Goal: Task Accomplishment & Management: Manage account settings

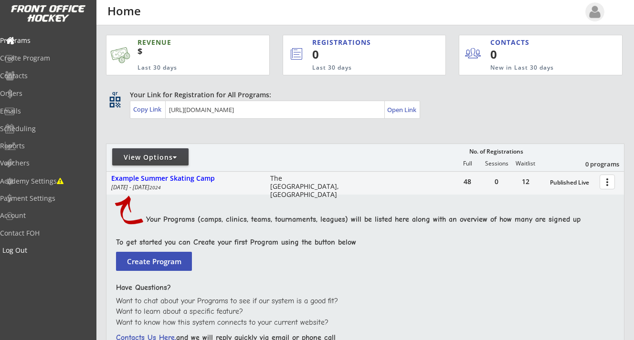
click at [37, 251] on div "Log Out" at bounding box center [45, 250] width 86 height 7
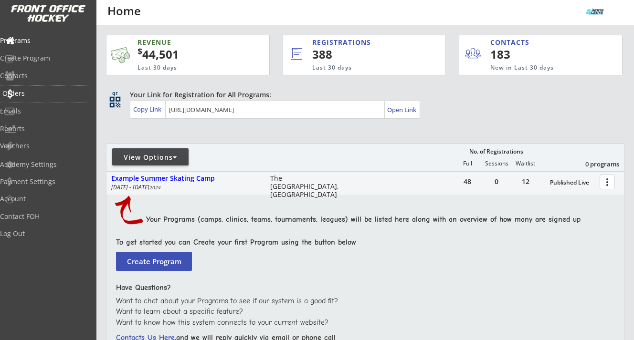
click at [36, 90] on div "Orders" at bounding box center [45, 93] width 86 height 7
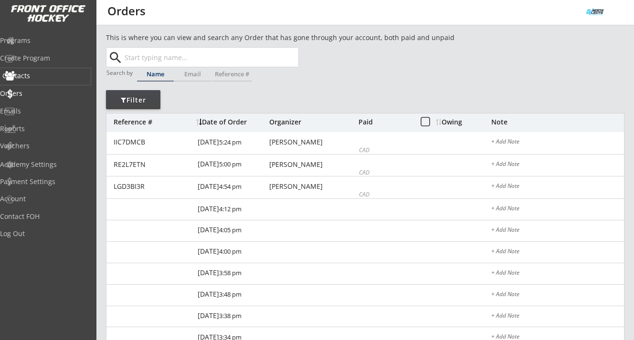
click at [43, 75] on div "Contacts" at bounding box center [45, 76] width 86 height 7
select select ""Players""
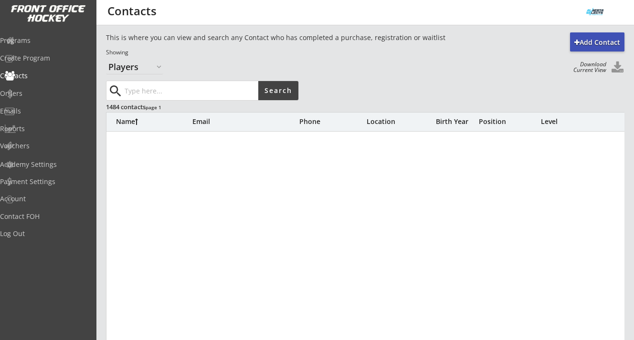
click at [134, 89] on input "input" at bounding box center [191, 90] width 136 height 19
paste input "zarate.liezel28@gmail.com"
type input "zarate.liezel28@gmail.com"
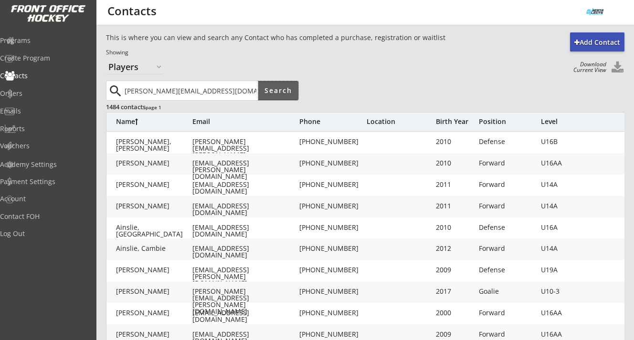
click at [287, 89] on button "Search" at bounding box center [278, 90] width 40 height 19
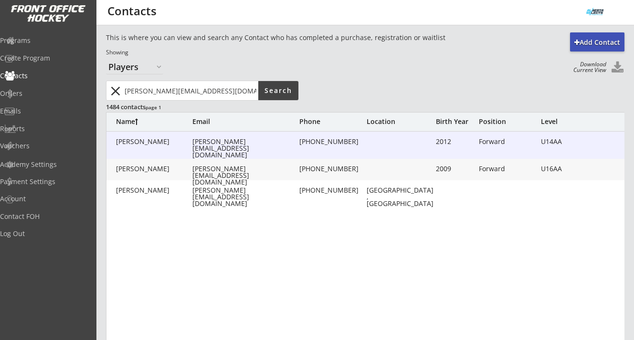
click at [209, 144] on div "zarate.liezel28@gmail.com" at bounding box center [244, 148] width 105 height 20
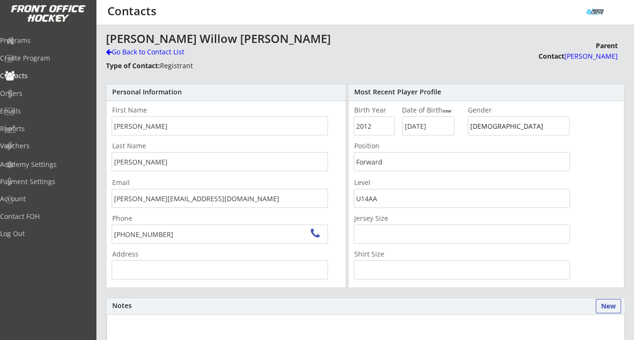
type input "6193 Carr Rd NW, Edmonton, AB T5E 6Y5, Canada"
click at [135, 57] on div "Go Back to Contact List" at bounding box center [167, 52] width 123 height 11
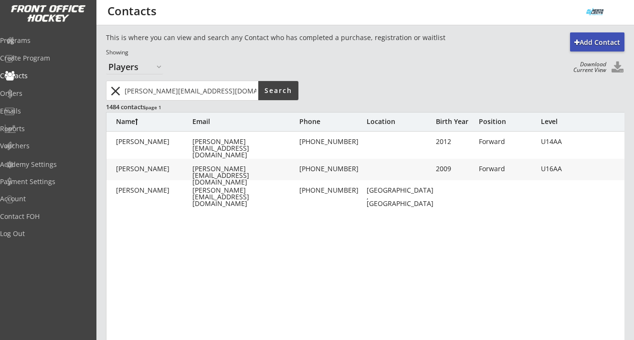
click at [123, 89] on button "close" at bounding box center [115, 90] width 16 height 15
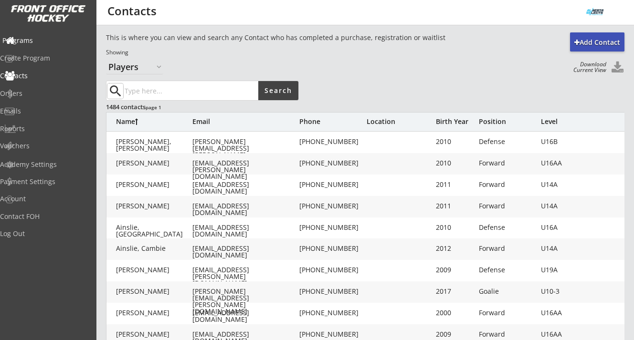
click at [31, 42] on div "Programs" at bounding box center [45, 40] width 86 height 7
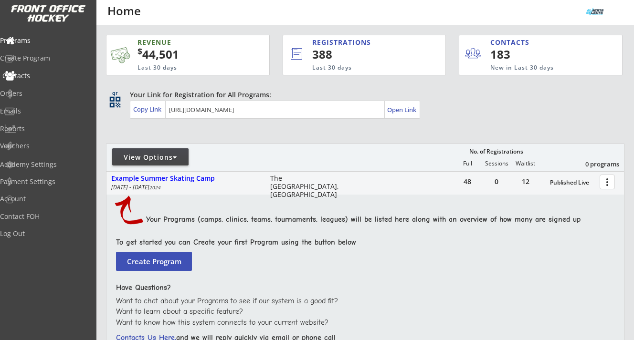
click at [40, 76] on div "Contacts" at bounding box center [45, 76] width 86 height 7
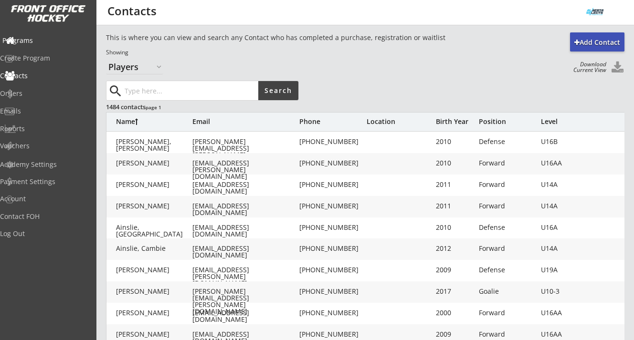
click at [40, 40] on div "Programs" at bounding box center [45, 40] width 86 height 7
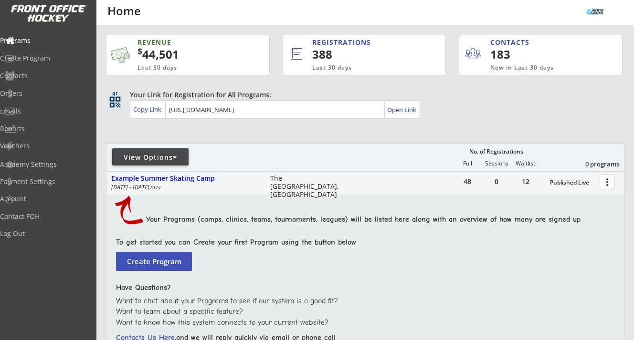
click at [180, 151] on div "View Options" at bounding box center [150, 156] width 76 height 17
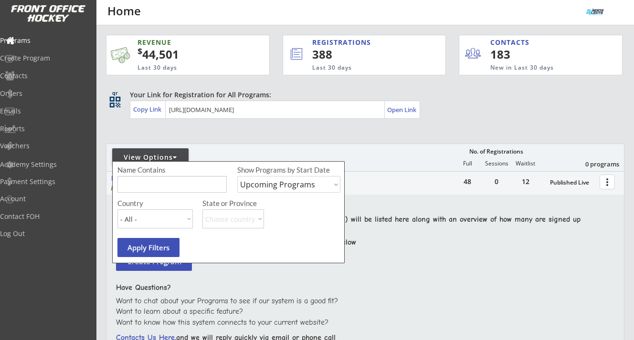
click at [294, 190] on select "Upcoming Programs Past Programs Specific Date Range" at bounding box center [288, 184] width 103 height 17
select select ""Past Programs""
click at [237, 176] on select "Upcoming Programs Past Programs Specific Date Range" at bounding box center [288, 184] width 103 height 17
click at [153, 244] on button "Apply Filters" at bounding box center [148, 247] width 62 height 19
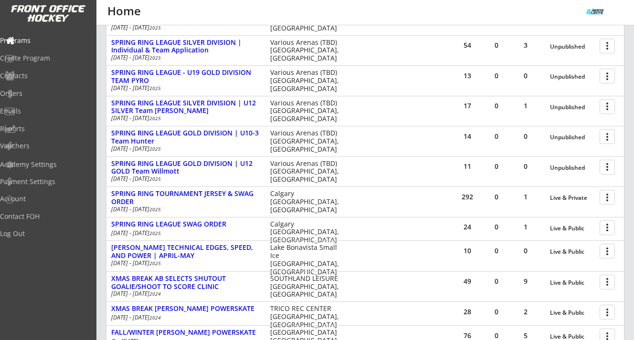
scroll to position [1026, 0]
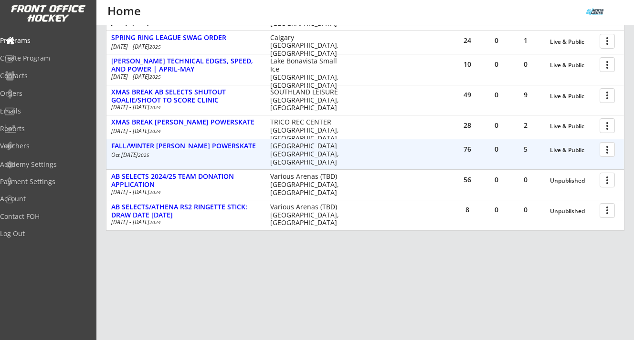
click at [240, 146] on div "FALL/WINTER DALLAS ROBBINS POWERSKATE" at bounding box center [185, 146] width 149 height 8
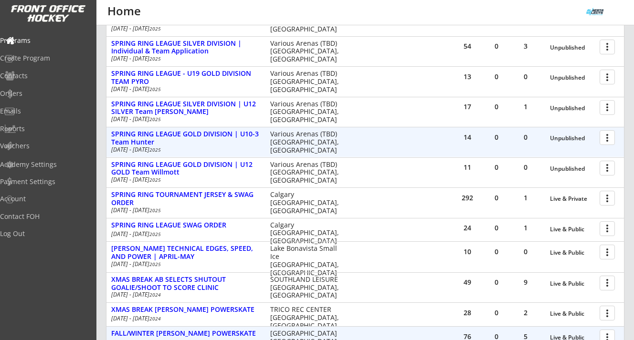
scroll to position [963, 0]
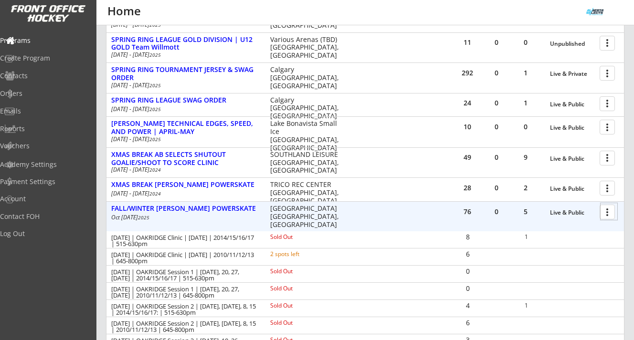
click at [606, 212] on div at bounding box center [608, 211] width 17 height 17
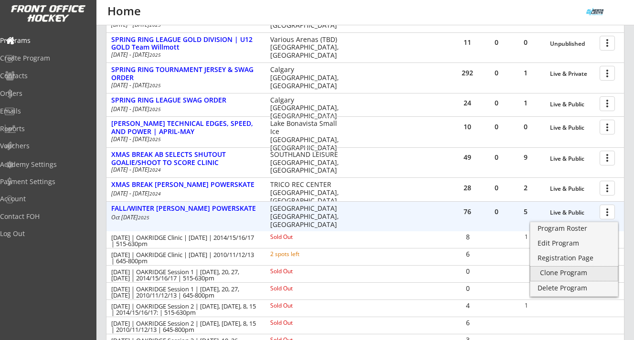
click at [576, 271] on div "Clone Program" at bounding box center [574, 273] width 68 height 7
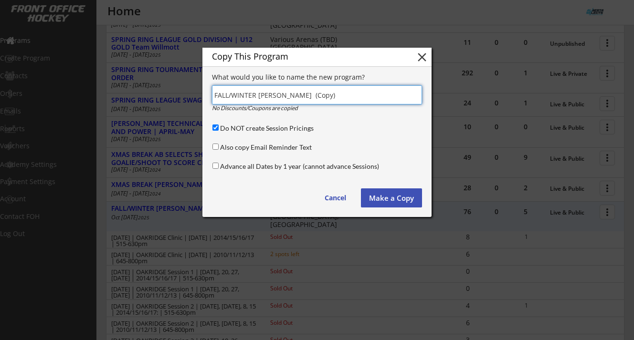
drag, startPoint x: 388, startPoint y: 97, endPoint x: 260, endPoint y: 95, distance: 128.4
click at [260, 95] on input "input" at bounding box center [317, 94] width 210 height 19
drag, startPoint x: 255, startPoint y: 94, endPoint x: 231, endPoint y: 94, distance: 23.9
click at [231, 94] on input "input" at bounding box center [317, 94] width 210 height 19
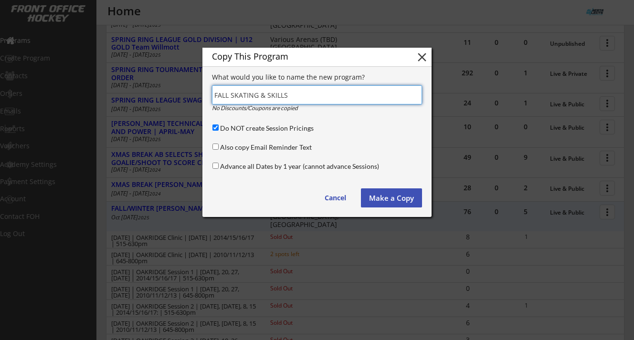
drag, startPoint x: 230, startPoint y: 95, endPoint x: 201, endPoint y: 95, distance: 29.1
type input "SELECTS SKATING & SKILLS"
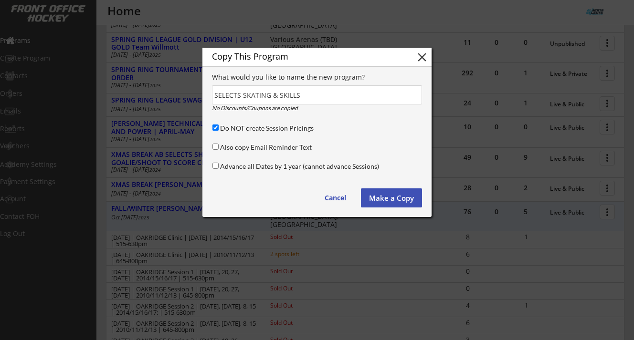
click at [216, 130] on input "Do NOT create Session Pricings" at bounding box center [215, 128] width 6 height 6
checkbox input "false"
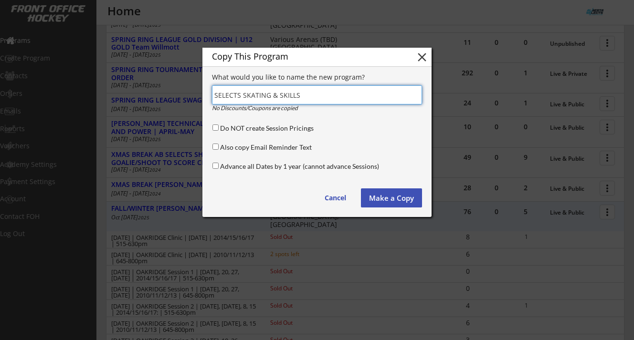
click at [239, 93] on input "input" at bounding box center [317, 94] width 210 height 19
click at [213, 94] on input "input" at bounding box center [317, 94] width 210 height 19
click at [214, 95] on input "input" at bounding box center [317, 94] width 210 height 19
click at [343, 98] on input "input" at bounding box center [317, 94] width 210 height 19
click at [230, 94] on input "input" at bounding box center [317, 94] width 210 height 19
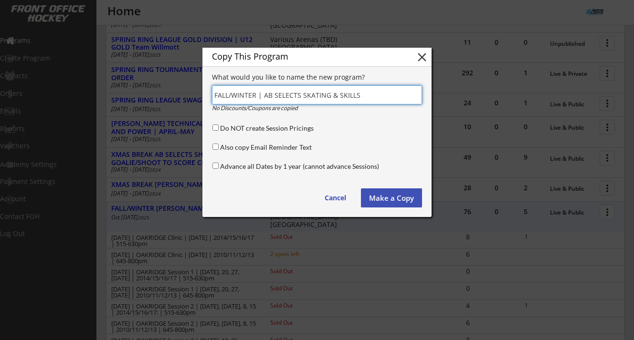
click at [374, 94] on input "input" at bounding box center [317, 94] width 210 height 19
type input "FALL/WINTER | AB SELECTS SKATING & SKILLS"
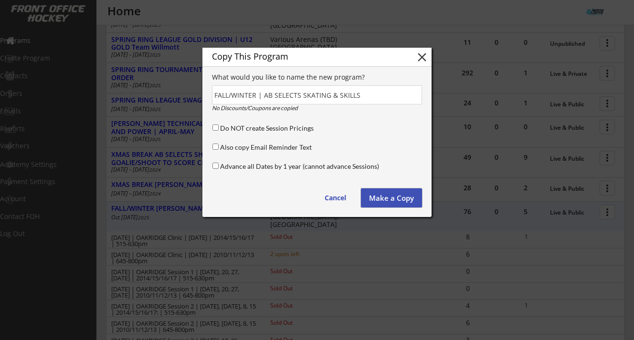
click at [391, 198] on button "Make a Copy" at bounding box center [391, 197] width 61 height 19
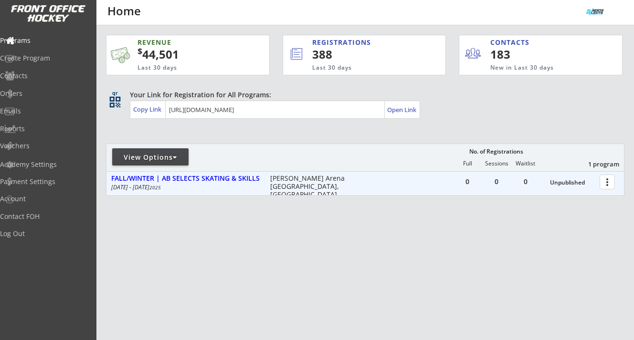
click at [607, 186] on div at bounding box center [608, 181] width 17 height 17
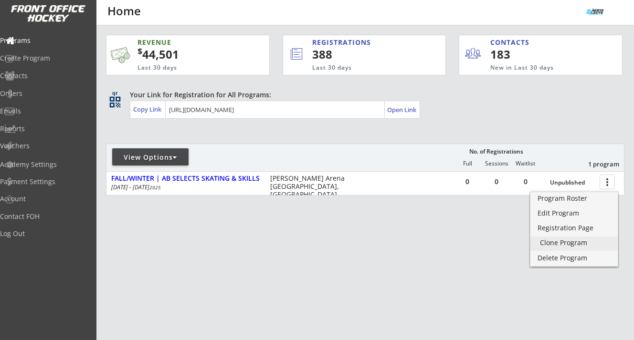
click at [573, 241] on div "Clone Program" at bounding box center [574, 243] width 68 height 7
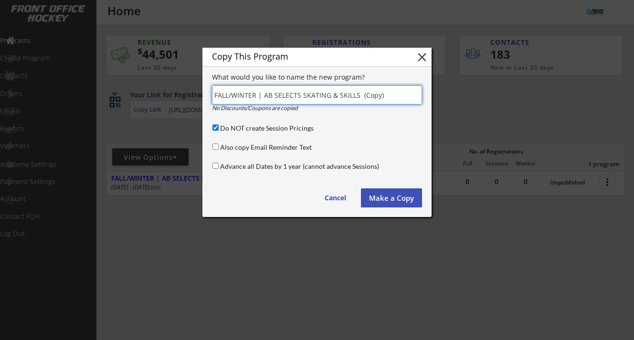
drag, startPoint x: 382, startPoint y: 94, endPoint x: 302, endPoint y: 95, distance: 80.2
click at [302, 95] on input "input" at bounding box center [317, 94] width 210 height 19
drag, startPoint x: 357, startPoint y: 95, endPoint x: 307, endPoint y: 97, distance: 50.1
click at [306, 97] on input "input" at bounding box center [317, 94] width 210 height 19
click at [397, 97] on input "input" at bounding box center [317, 94] width 210 height 19
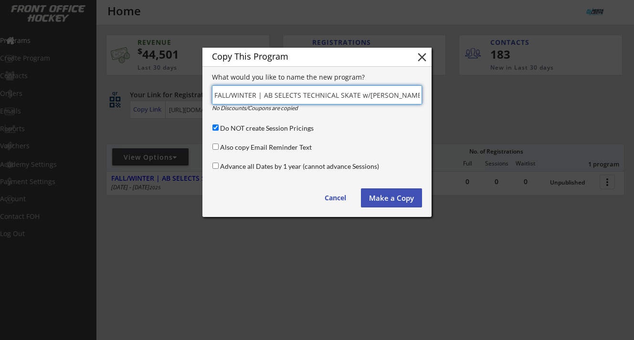
type input "FALL/WINTER | AB SELECTS TECHNICAL SKATE w/Candice Behm"
click at [215, 129] on input "Do NOT create Session Pricings" at bounding box center [215, 128] width 6 height 6
checkbox input "false"
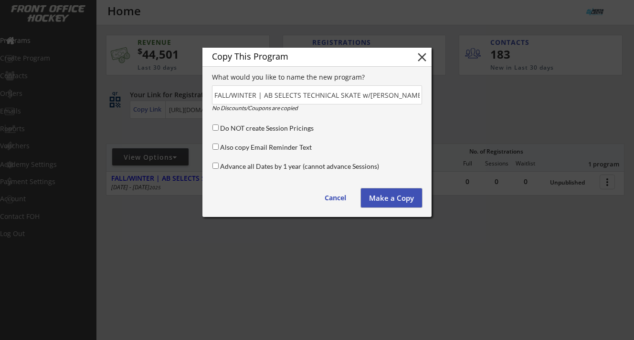
click at [396, 195] on button "Make a Copy" at bounding box center [391, 197] width 61 height 19
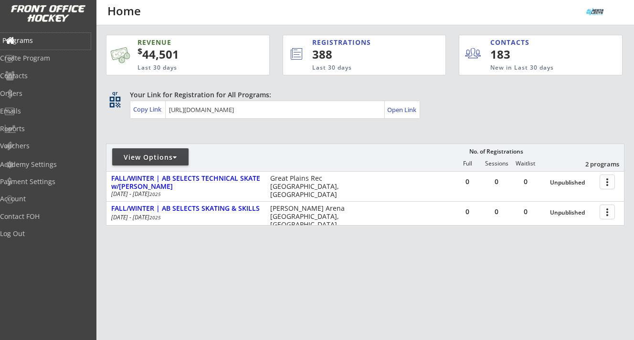
click at [48, 42] on div "Programs" at bounding box center [45, 40] width 86 height 7
click at [51, 40] on div "Programs" at bounding box center [45, 40] width 86 height 7
click at [35, 37] on div "Programs" at bounding box center [45, 40] width 86 height 7
click at [40, 234] on div "Log Out" at bounding box center [45, 233] width 86 height 7
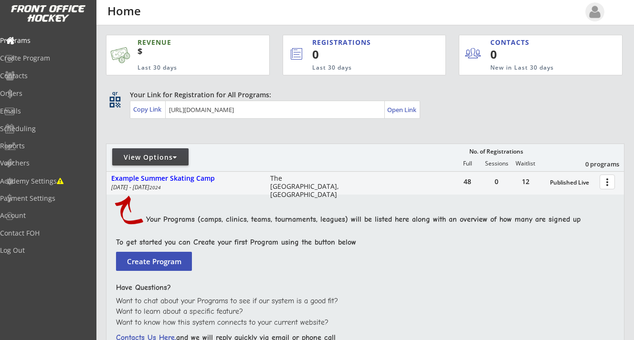
scroll to position [5, 0]
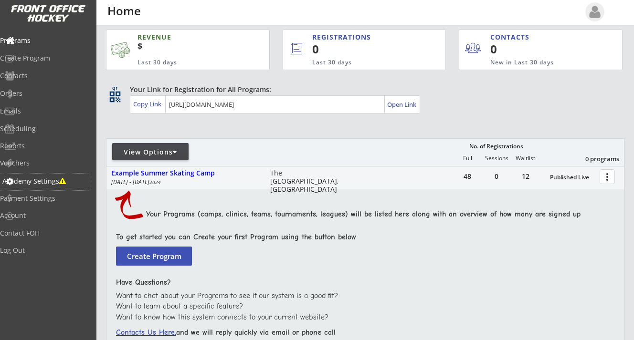
click at [53, 179] on div "Academy Settings" at bounding box center [45, 181] width 86 height 7
select select ""CAD""
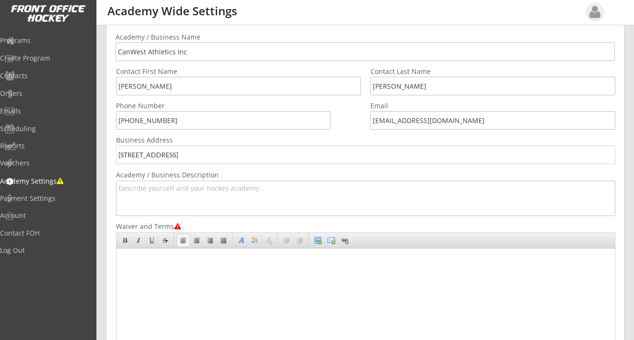
scroll to position [98, 0]
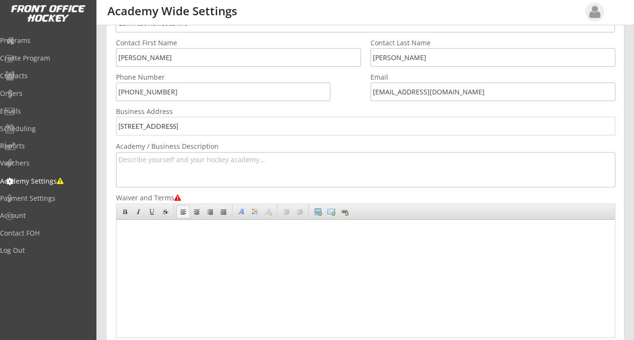
click at [145, 242] on body at bounding box center [362, 277] width 493 height 114
click at [178, 198] on div at bounding box center [177, 198] width 7 height 7
click at [152, 237] on body at bounding box center [362, 277] width 493 height 114
click at [44, 42] on div "Programs" at bounding box center [45, 40] width 86 height 7
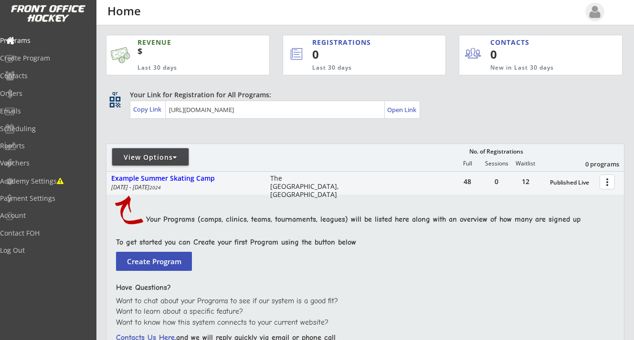
click at [173, 158] on div "View Options" at bounding box center [150, 158] width 76 height 10
select select ""Upcoming Programs""
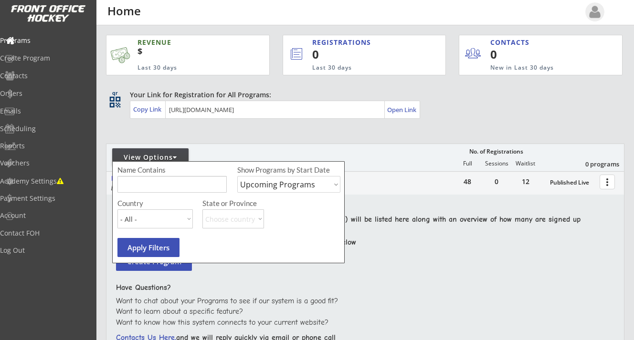
click at [173, 157] on div "View Options" at bounding box center [150, 158] width 76 height 10
click at [199, 141] on div "REVENUE $ Last 30 days REGISTRATIONS 0 Last 30 days CONTACTS 0 New in Last 30 d…" at bounding box center [365, 239] width 518 height 429
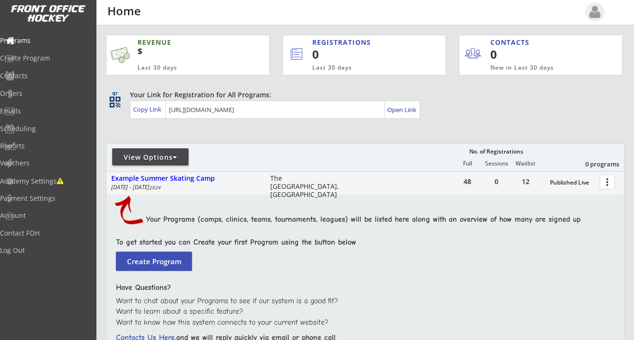
click at [151, 257] on button "Create Program" at bounding box center [154, 261] width 76 height 19
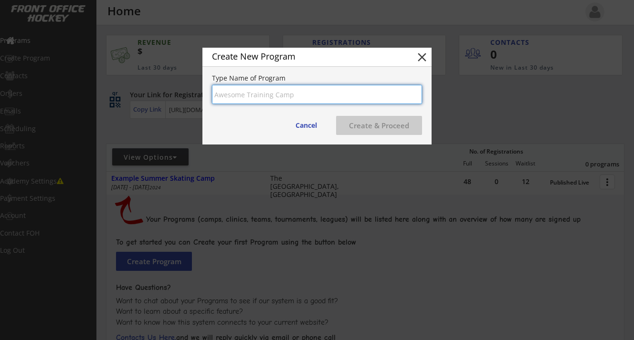
click at [256, 98] on input "input" at bounding box center [317, 94] width 210 height 19
click at [227, 95] on input "input" at bounding box center [317, 94] width 210 height 19
drag, startPoint x: 245, startPoint y: 94, endPoint x: 222, endPoint y: 94, distance: 22.9
click at [222, 94] on input "input" at bounding box center [317, 94] width 210 height 19
click at [268, 97] on input "input" at bounding box center [317, 94] width 210 height 19
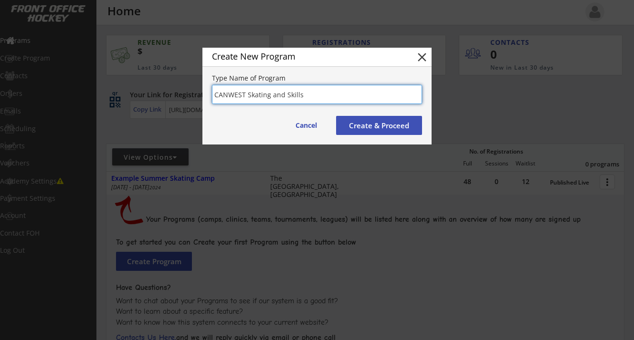
click at [298, 97] on input "input" at bounding box center [317, 94] width 210 height 19
type input "CANWEST Skating and Skills"
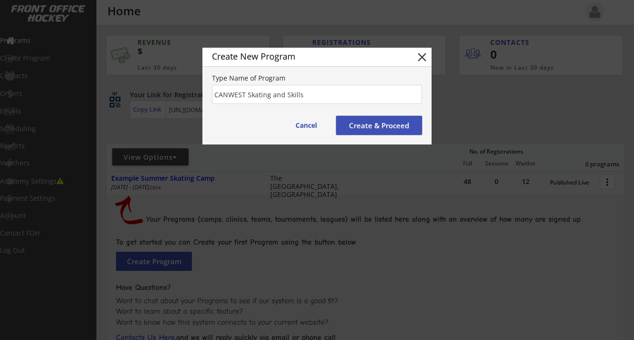
drag, startPoint x: 373, startPoint y: 122, endPoint x: 360, endPoint y: 94, distance: 30.8
click at [365, 97] on div "Create New Program close Type Name of Program Cancel Create & Proceed" at bounding box center [316, 96] width 229 height 97
click at [370, 123] on button "Create & Proceed" at bounding box center [379, 125] width 86 height 19
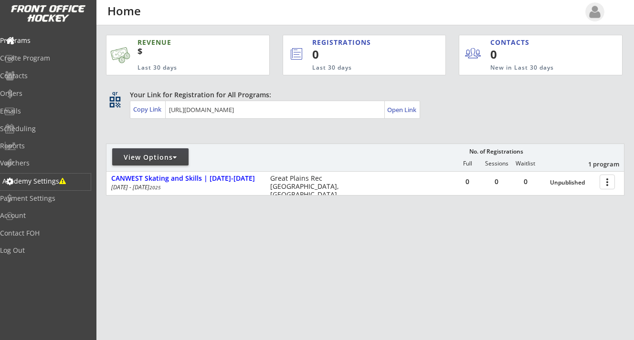
click at [49, 180] on div "Academy Settings" at bounding box center [45, 181] width 86 height 7
select select ""CAD""
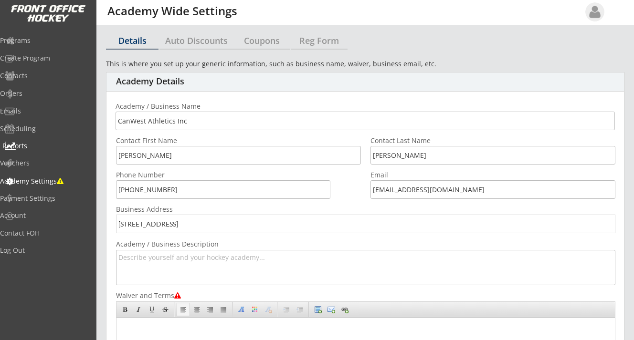
click at [46, 147] on div "Reports" at bounding box center [45, 146] width 86 height 7
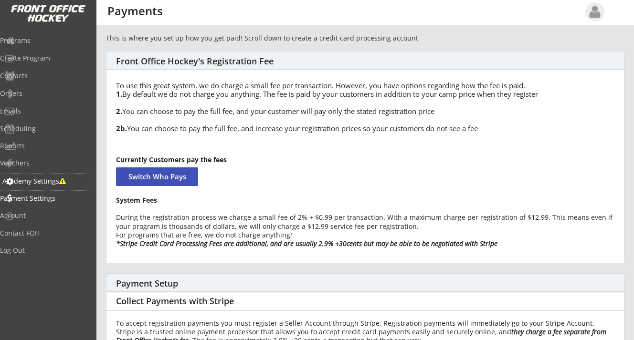
click at [59, 183] on div "Academy Settings" at bounding box center [45, 181] width 86 height 7
select select ""CAD""
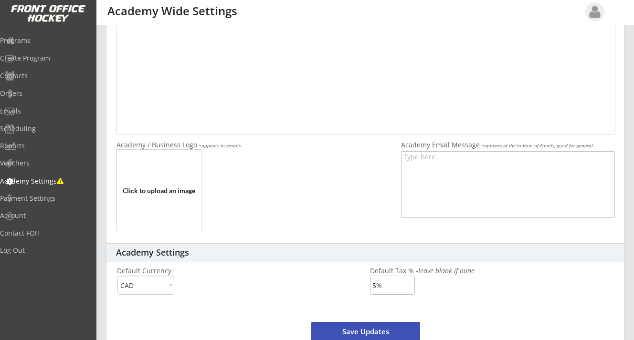
scroll to position [327, 0]
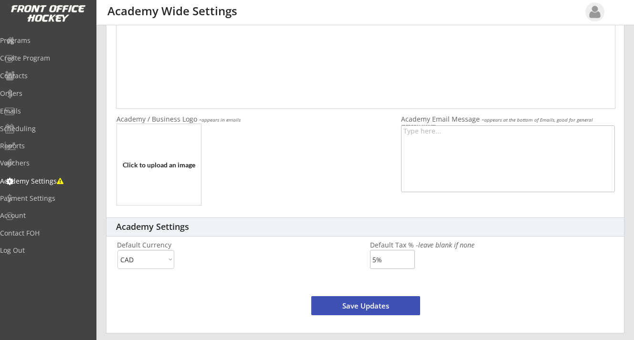
click at [157, 162] on input "file" at bounding box center [159, 164] width 84 height 81
type input "C:\fakepath\CANWEST-Icon.jpg"
click at [372, 308] on button "Save Updates" at bounding box center [365, 305] width 109 height 19
click at [46, 42] on div "Programs" at bounding box center [45, 40] width 86 height 7
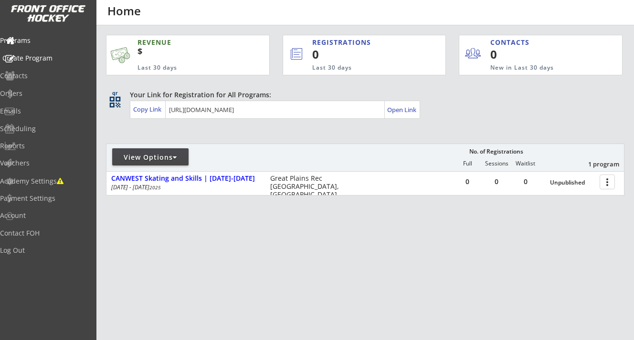
click at [48, 56] on div "Create Program" at bounding box center [45, 58] width 86 height 7
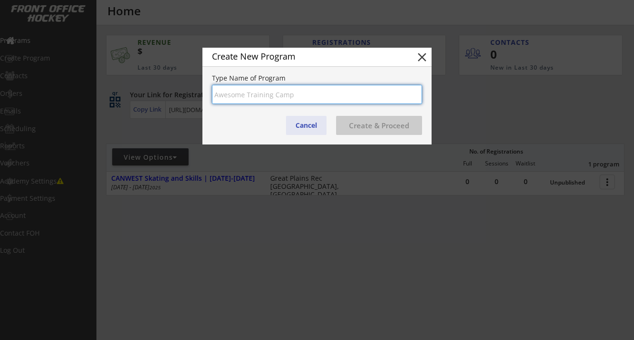
click at [309, 122] on button "Cancel" at bounding box center [306, 125] width 41 height 19
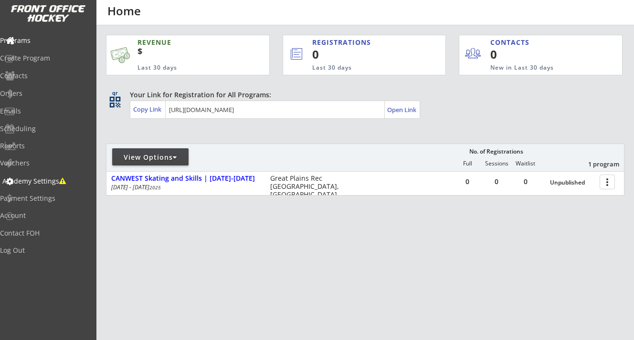
click at [42, 179] on div "Academy Settings" at bounding box center [45, 181] width 86 height 7
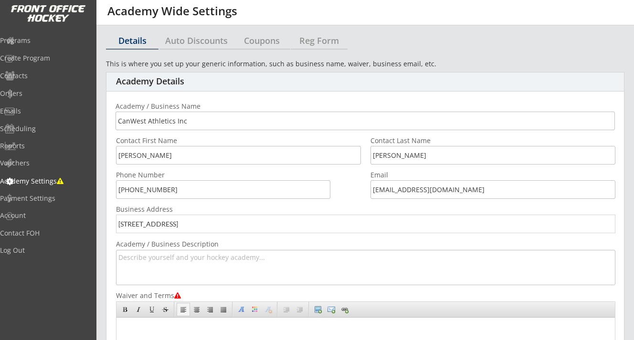
scroll to position [3, 0]
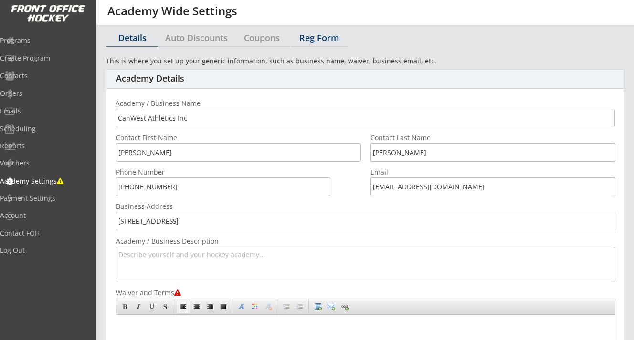
click at [316, 41] on div "Reg Form" at bounding box center [319, 37] width 57 height 9
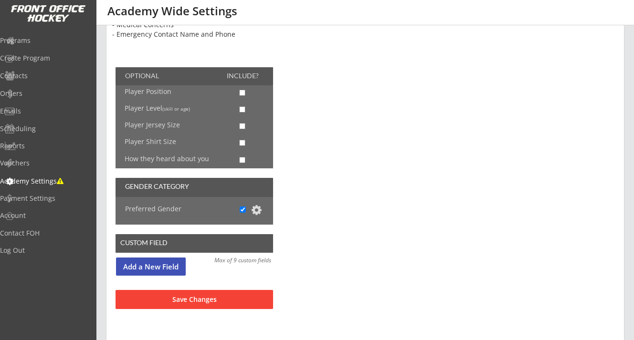
scroll to position [109, 0]
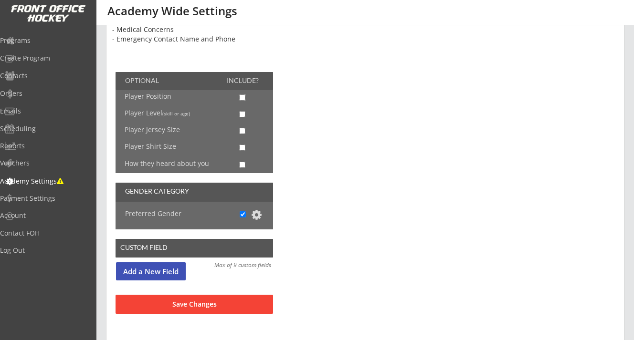
click at [244, 98] on input "checkbox" at bounding box center [242, 97] width 6 height 6
checkbox input "true"
click at [241, 112] on input "checkbox" at bounding box center [242, 114] width 6 height 6
checkbox input "true"
click at [256, 114] on button at bounding box center [255, 114] width 11 height 11
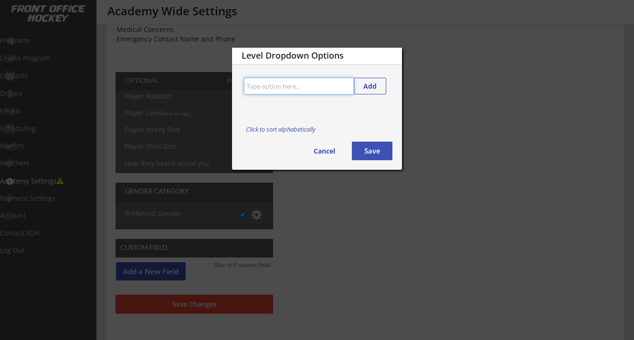
click at [292, 88] on input "input" at bounding box center [299, 86] width 110 height 17
click at [305, 86] on input "input" at bounding box center [299, 86] width 110 height 17
type input "2020 Top Tier Player"
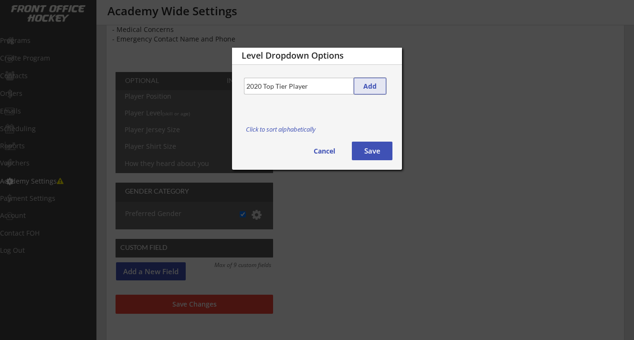
click at [370, 83] on button "Add" at bounding box center [370, 86] width 32 height 17
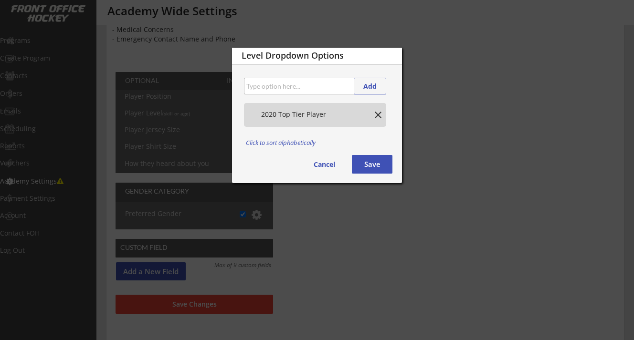
click at [307, 90] on input "input" at bounding box center [299, 86] width 110 height 17
paste input "2020 Top Tier Player"
click at [277, 88] on input "input" at bounding box center [299, 86] width 110 height 17
click at [268, 87] on input "input" at bounding box center [299, 86] width 110 height 17
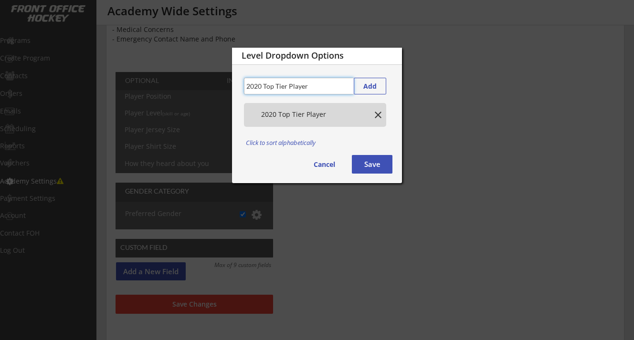
click at [268, 87] on input "input" at bounding box center [299, 86] width 110 height 17
type input "2020 Mid Tier Player"
click at [370, 90] on button "Add" at bounding box center [370, 86] width 32 height 17
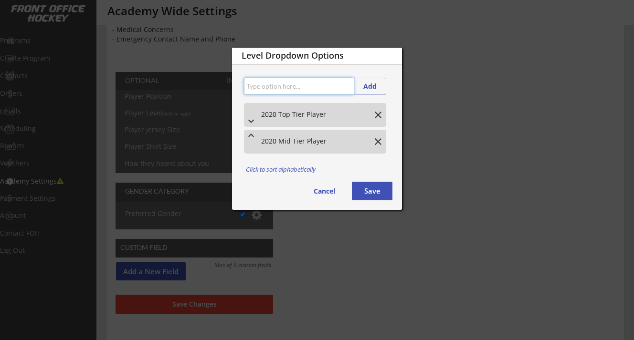
click at [318, 89] on input "input" at bounding box center [299, 86] width 110 height 17
paste input "2020 Top Tier Player"
click at [260, 84] on input "input" at bounding box center [299, 86] width 110 height 17
type input "2019 Top Tier Player"
click at [369, 87] on button "Add" at bounding box center [370, 86] width 32 height 17
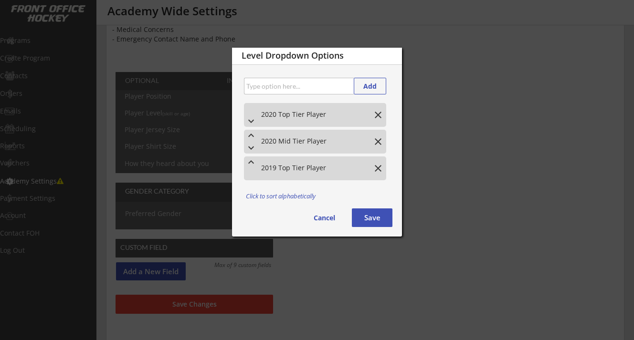
click at [322, 87] on input "input" at bounding box center [299, 86] width 110 height 17
paste input "2020 Top Tier Player"
click at [267, 86] on input "input" at bounding box center [299, 86] width 110 height 17
type input "2019 Mid Tier Player"
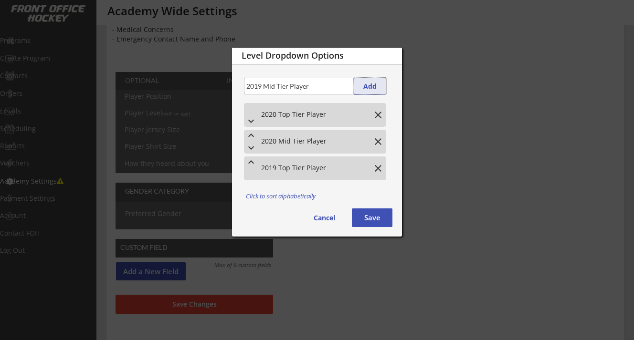
click at [365, 86] on button "Add" at bounding box center [370, 86] width 32 height 17
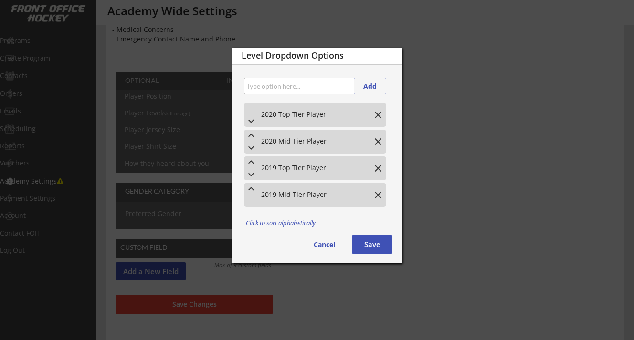
click at [298, 88] on input "input" at bounding box center [299, 86] width 110 height 17
type input "2018 HSL"
click at [368, 84] on button "Add" at bounding box center [370, 86] width 32 height 17
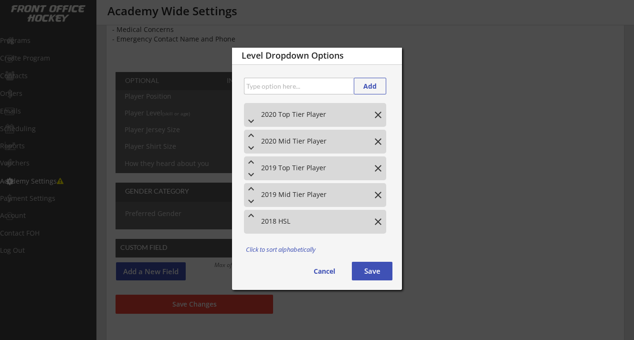
click at [327, 86] on input "input" at bounding box center [299, 86] width 110 height 17
paste input "2020 Top Tier Player"
click at [260, 87] on input "input" at bounding box center [299, 86] width 110 height 17
drag, startPoint x: 314, startPoint y: 87, endPoint x: 241, endPoint y: 87, distance: 73.0
click at [241, 87] on div "Add" at bounding box center [317, 86] width 170 height 17
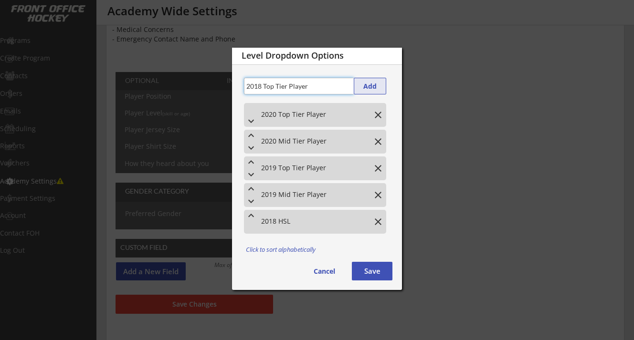
type input "2018 Top Tier Player"
click at [359, 88] on button "Add" at bounding box center [370, 86] width 32 height 17
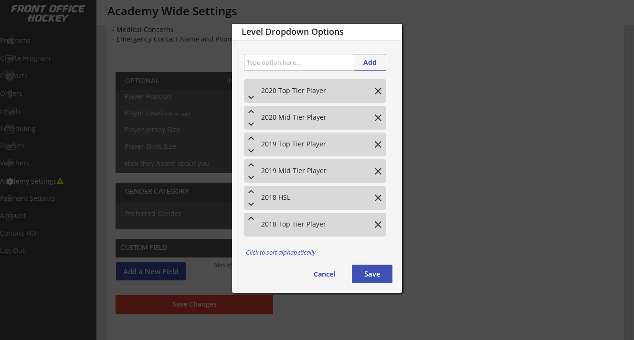
click at [326, 85] on div "keyboard_arrow_down 2020 Top Tier Player close" at bounding box center [315, 91] width 142 height 24
click at [324, 69] on input "input" at bounding box center [299, 62] width 110 height 17
paste input "2018 Top Tier Player"
click at [263, 64] on input "input" at bounding box center [299, 62] width 110 height 17
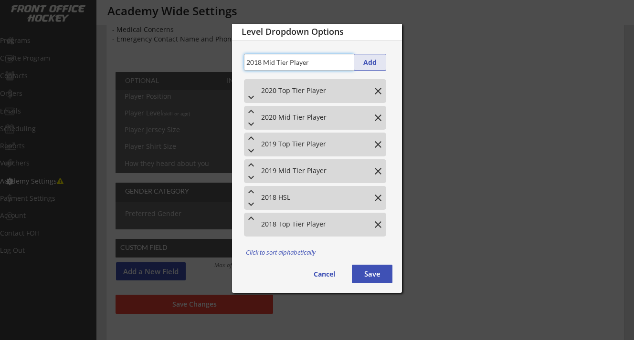
type input "2018 Mid Tier Player"
click at [365, 61] on button "Add" at bounding box center [370, 62] width 32 height 17
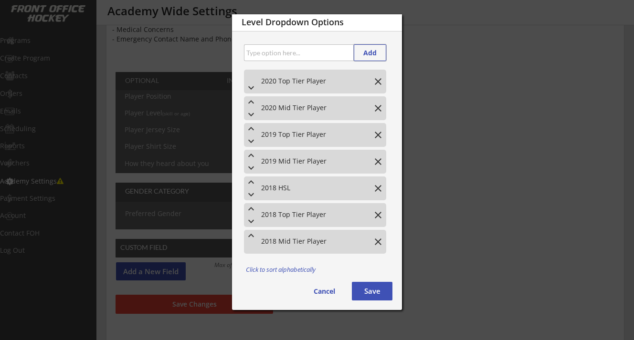
click at [377, 214] on button "close" at bounding box center [377, 214] width 11 height 11
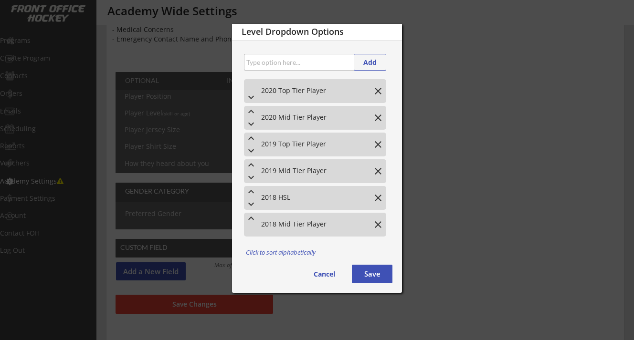
click at [378, 224] on button "close" at bounding box center [377, 224] width 11 height 11
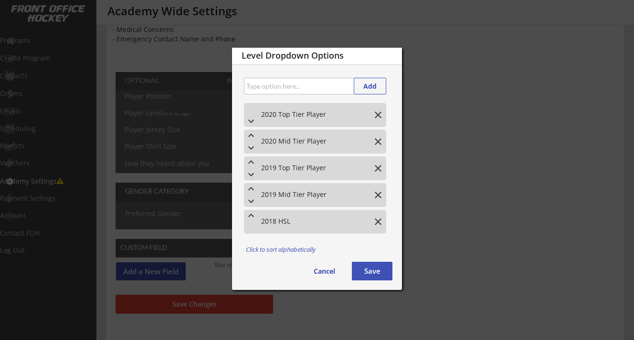
click at [295, 91] on input "input" at bounding box center [299, 86] width 110 height 17
click at [345, 83] on input "input" at bounding box center [299, 86] width 110 height 17
type input "2018 Div 1"
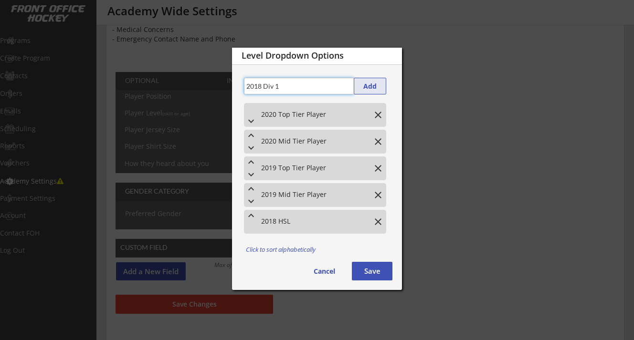
click at [377, 86] on button "Add" at bounding box center [370, 86] width 32 height 17
click at [317, 84] on input "input" at bounding box center [299, 86] width 110 height 17
paste input "2018 Div 1"
type input "2018 Div 2/3"
click at [370, 85] on button "Add" at bounding box center [370, 86] width 32 height 17
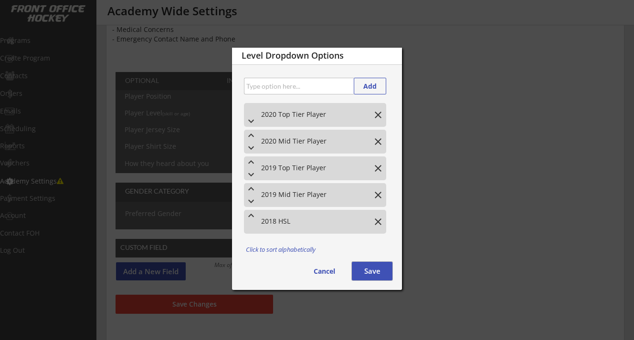
click at [365, 268] on button "Save" at bounding box center [372, 271] width 41 height 19
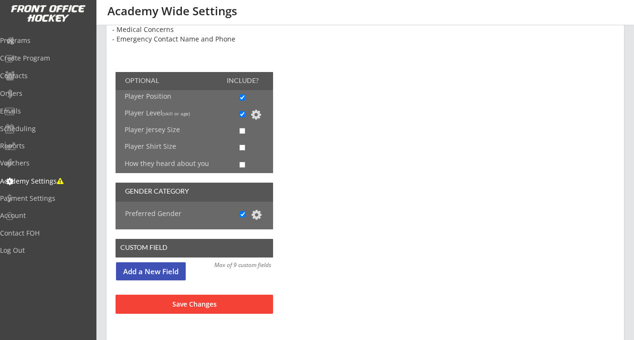
click at [257, 117] on button at bounding box center [255, 114] width 11 height 11
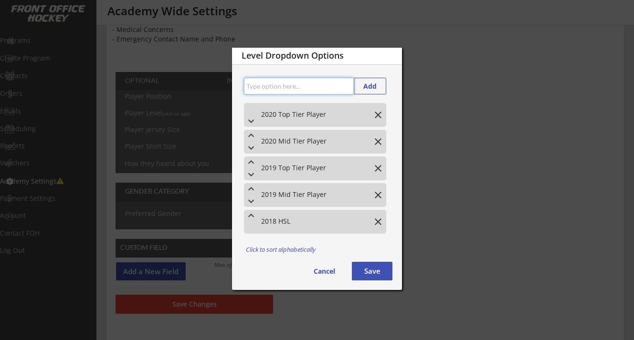
click at [288, 89] on input "input" at bounding box center [299, 86] width 110 height 17
click at [337, 84] on input "input" at bounding box center [299, 86] width 110 height 17
type input "2018 Div 1"
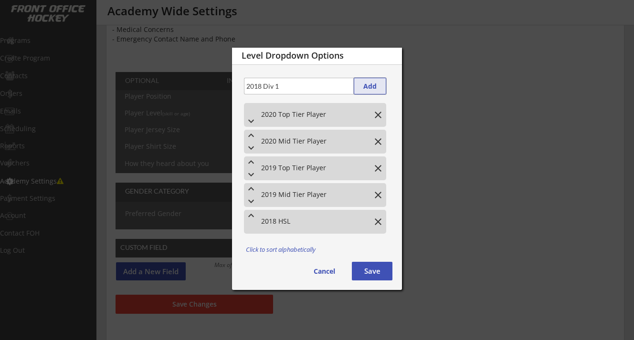
click at [384, 82] on button "Add" at bounding box center [370, 86] width 32 height 17
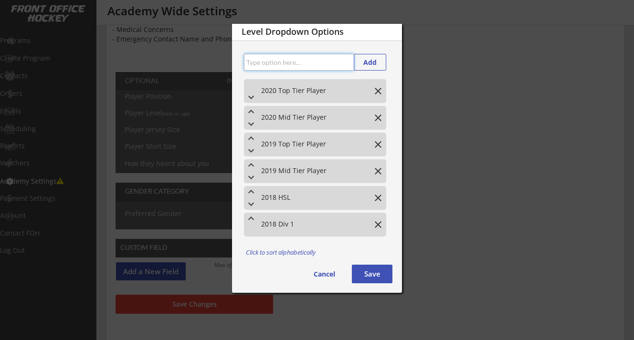
click at [314, 69] on input "input" at bounding box center [299, 62] width 110 height 17
paste input "2018 Div 1"
type input "2018 Div 2/3"
click at [365, 64] on button "Add" at bounding box center [370, 62] width 32 height 17
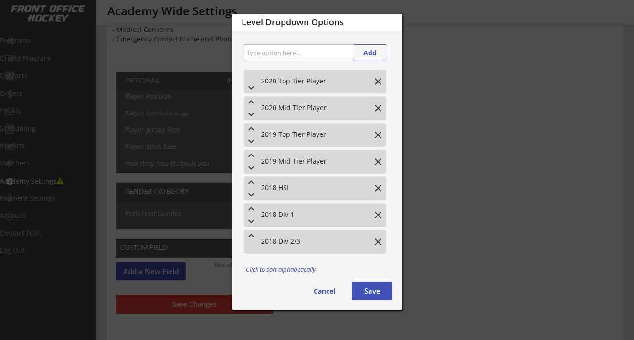
click at [323, 55] on input "input" at bounding box center [299, 52] width 110 height 17
paste input "2018 Div 1"
click at [294, 55] on input "input" at bounding box center [299, 52] width 110 height 17
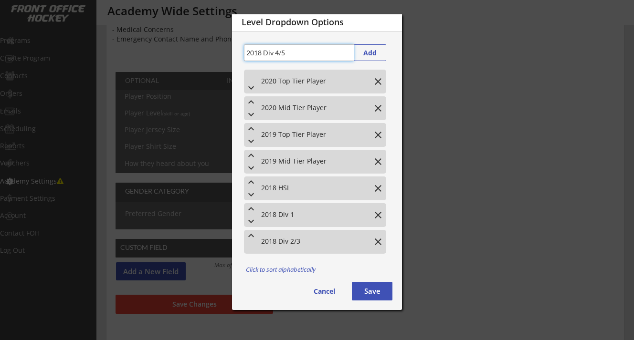
click at [297, 54] on input "input" at bounding box center [299, 52] width 110 height 17
type input "2018 Div 4"
drag, startPoint x: 280, startPoint y: 52, endPoint x: 248, endPoint y: 52, distance: 32.4
click at [248, 52] on input "input" at bounding box center [299, 52] width 110 height 17
click at [292, 52] on input "input" at bounding box center [299, 52] width 110 height 17
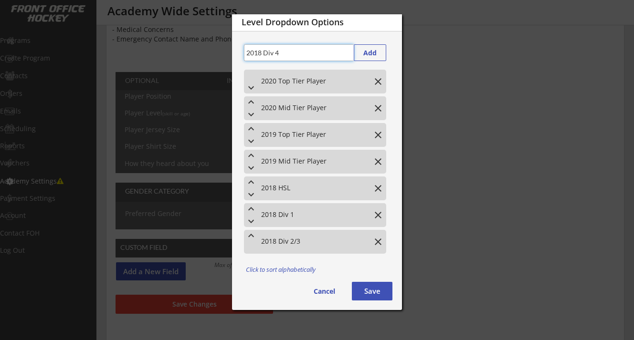
click at [301, 54] on input "input" at bounding box center [299, 52] width 110 height 17
drag, startPoint x: 303, startPoint y: 54, endPoint x: 247, endPoint y: 54, distance: 56.8
click at [247, 54] on input "input" at bounding box center [299, 52] width 110 height 17
click at [323, 50] on input "input" at bounding box center [299, 52] width 110 height 17
type input "2017 Div 1"
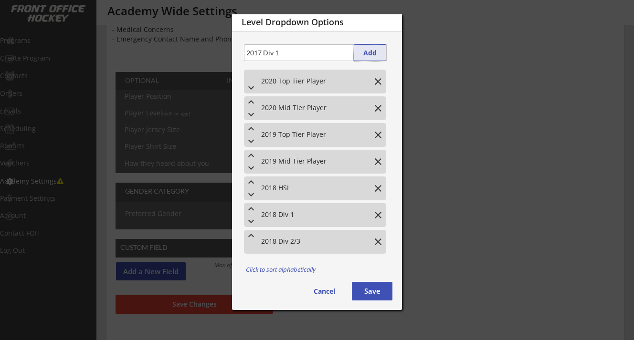
click at [368, 51] on button "Add" at bounding box center [370, 52] width 32 height 17
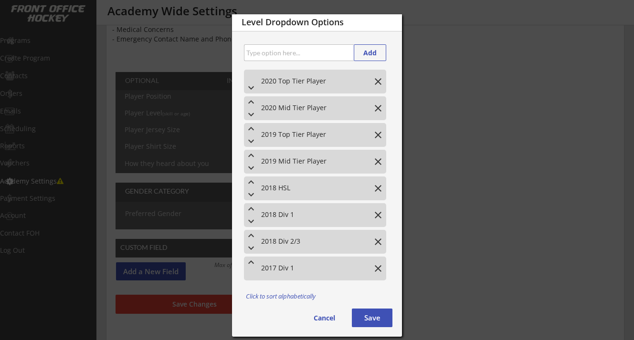
click at [317, 56] on input "input" at bounding box center [299, 52] width 110 height 17
type input "2017 Div 2/3"
click at [368, 52] on button "Add" at bounding box center [370, 52] width 32 height 17
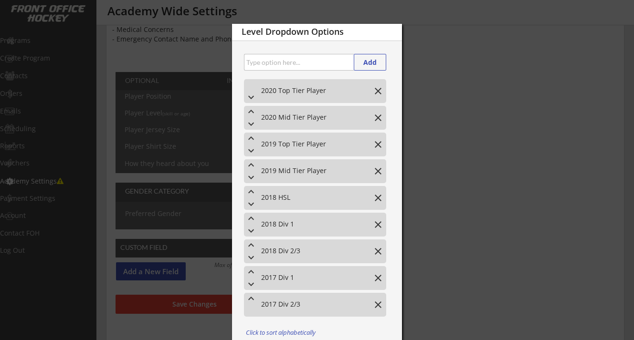
click at [300, 63] on input "input" at bounding box center [299, 62] width 110 height 17
type input "2017 HSL"
click at [371, 60] on button "Add" at bounding box center [370, 62] width 32 height 17
click at [252, 325] on button "keyboard_arrow_up" at bounding box center [251, 325] width 14 height 11
click at [250, 296] on button "keyboard_arrow_up" at bounding box center [251, 298] width 14 height 11
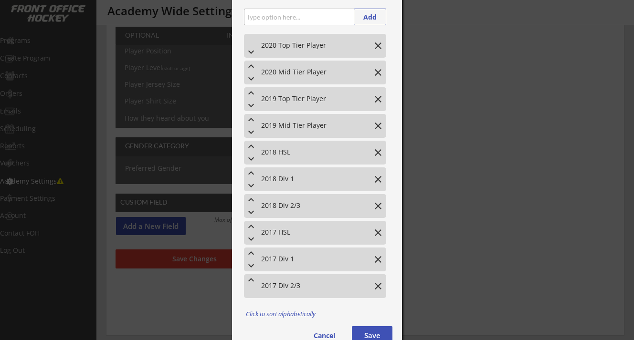
scroll to position [155, 0]
click at [300, 22] on input "input" at bounding box center [299, 16] width 110 height 17
type input "2016 HSL"
click at [375, 15] on button "Add" at bounding box center [370, 16] width 32 height 17
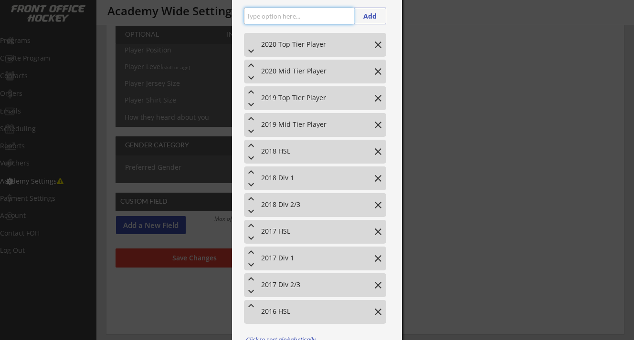
click at [321, 18] on input "input" at bounding box center [299, 16] width 110 height 17
click at [278, 19] on input "input" at bounding box center [299, 16] width 110 height 17
click at [320, 18] on input "input" at bounding box center [299, 16] width 110 height 17
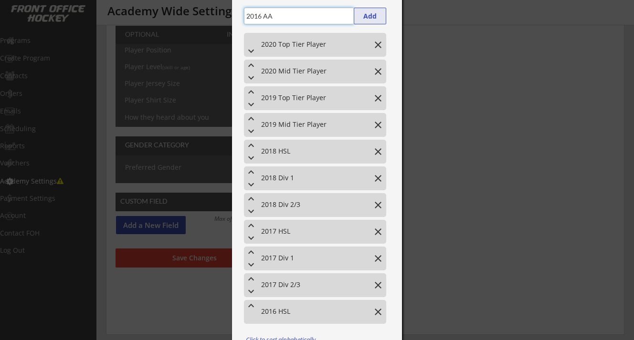
type input "2016 AA"
click at [365, 21] on button "Add" at bounding box center [370, 16] width 32 height 17
click at [322, 17] on input "input" at bounding box center [299, 16] width 110 height 17
paste input "2016 AA"
type input "2016 Div 1"
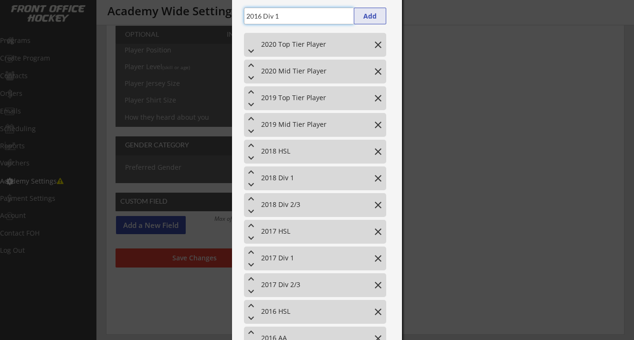
click at [366, 16] on button "Add" at bounding box center [370, 16] width 32 height 17
click at [334, 16] on input "input" at bounding box center [299, 16] width 110 height 17
type input "2016 Div 2/3"
click at [371, 18] on button "Add" at bounding box center [370, 16] width 32 height 17
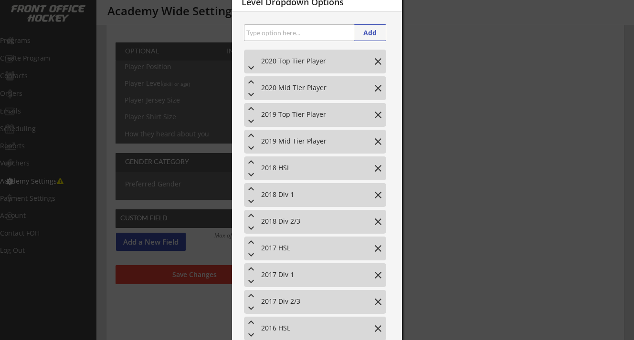
scroll to position [132, 0]
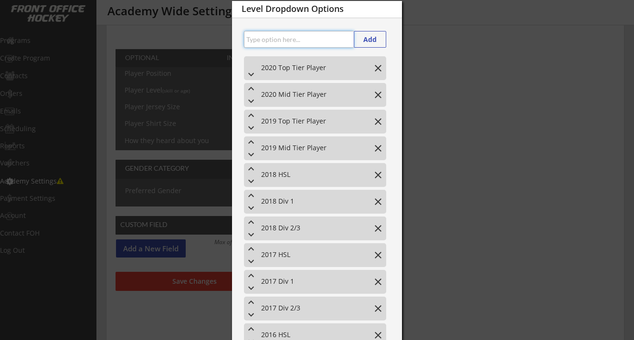
click at [311, 39] on input "input" at bounding box center [299, 39] width 110 height 17
type input "2015 HSL"
click at [369, 41] on button "Add" at bounding box center [370, 39] width 32 height 17
click at [340, 41] on input "input" at bounding box center [299, 39] width 110 height 17
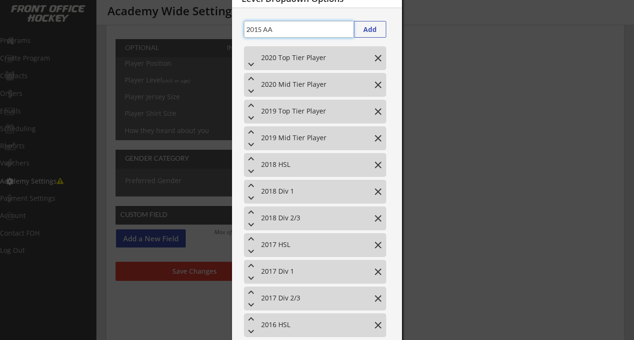
scroll to position [146, 0]
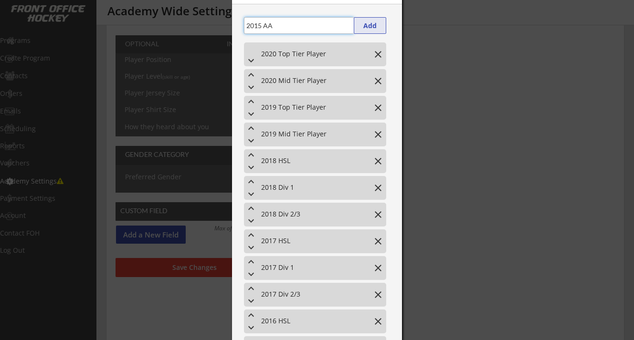
type input "2015 AA"
click at [368, 26] on button "Add" at bounding box center [370, 25] width 32 height 17
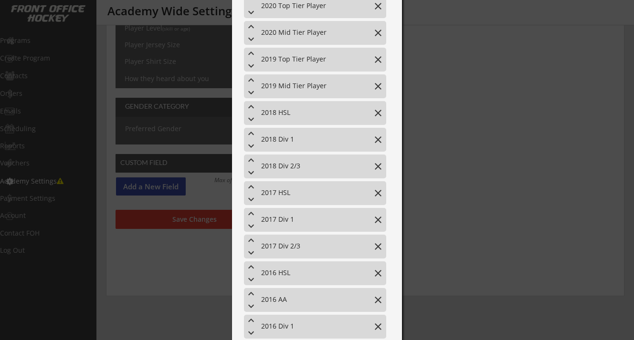
scroll to position [64, 0]
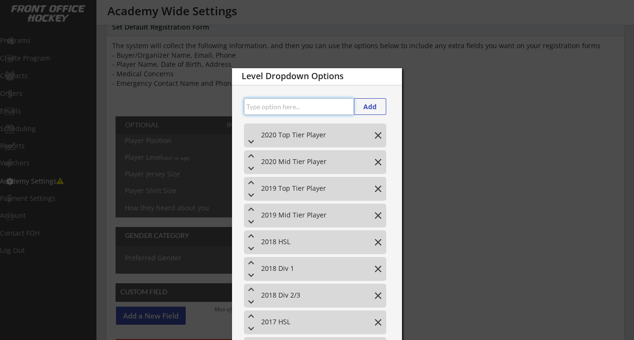
click at [285, 101] on input "input" at bounding box center [299, 106] width 110 height 17
type input "2015 Div 1"
click at [364, 110] on button "Add" at bounding box center [370, 106] width 32 height 17
click at [329, 110] on input "input" at bounding box center [299, 106] width 110 height 17
type input "2015 Div 2/3"
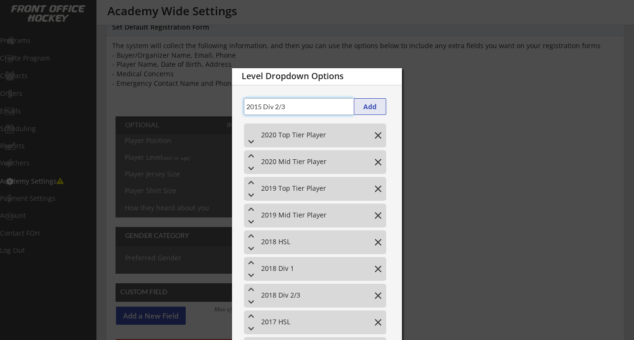
click at [370, 107] on button "Add" at bounding box center [370, 106] width 32 height 17
click at [332, 107] on input "input" at bounding box center [299, 106] width 110 height 17
click at [283, 106] on input "input" at bounding box center [299, 106] width 110 height 17
type input "2014 HSL AAA"
click at [365, 107] on button "Add" at bounding box center [370, 106] width 32 height 17
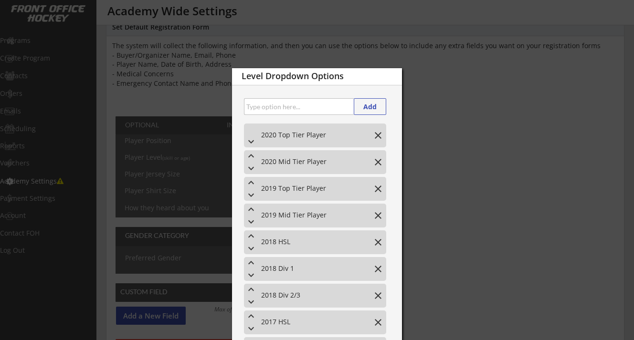
click at [326, 106] on input "input" at bounding box center [299, 106] width 110 height 17
type input "2014 HSL AAA"
click at [387, 107] on div "Add" at bounding box center [317, 106] width 170 height 17
click at [376, 107] on button "Add" at bounding box center [370, 106] width 32 height 17
click at [329, 105] on input "input" at bounding box center [299, 106] width 110 height 17
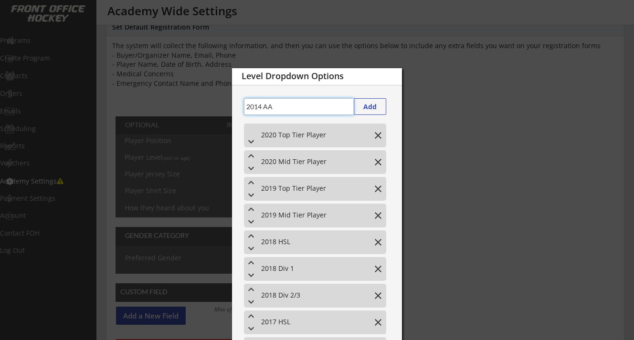
type input "2014 AA"
click at [366, 105] on button "Add" at bounding box center [370, 106] width 32 height 17
click at [327, 107] on input "input" at bounding box center [299, 106] width 110 height 17
type input "2014 Div 1"
click at [377, 108] on button "Add" at bounding box center [370, 106] width 32 height 17
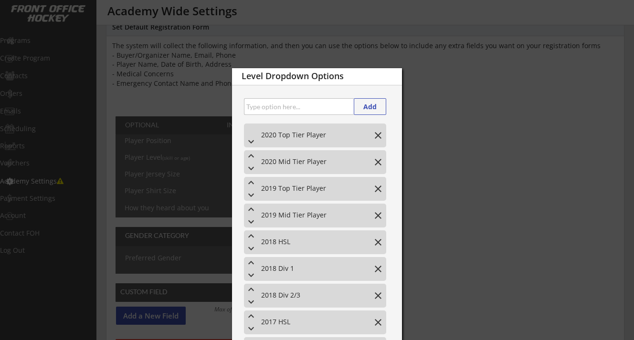
click at [334, 106] on input "input" at bounding box center [299, 106] width 110 height 17
type input "2014 Div 2/3"
click at [372, 106] on button "Add" at bounding box center [370, 106] width 32 height 17
click at [320, 106] on input "input" at bounding box center [299, 106] width 110 height 17
type input "2013 AAA"
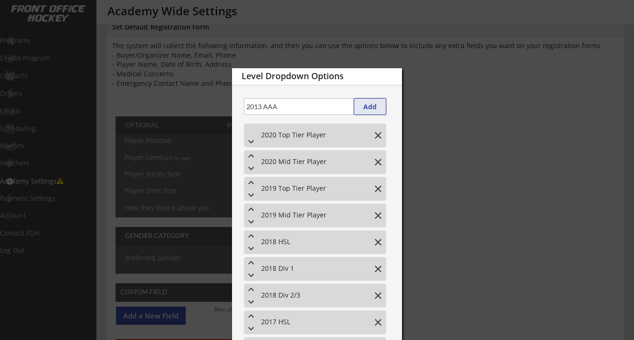
drag, startPoint x: 364, startPoint y: 111, endPoint x: 335, endPoint y: 110, distance: 28.6
click at [336, 110] on div "Add" at bounding box center [317, 106] width 170 height 17
click at [354, 109] on button "Add" at bounding box center [370, 106] width 32 height 17
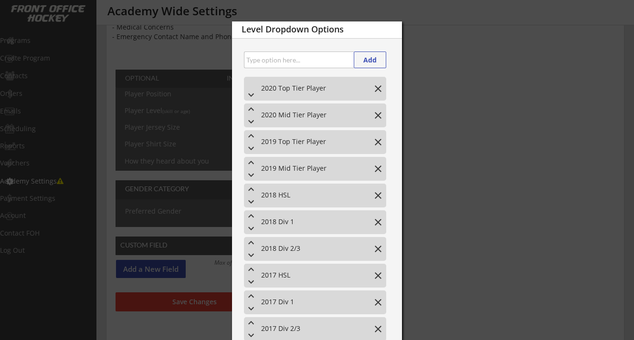
scroll to position [93, 0]
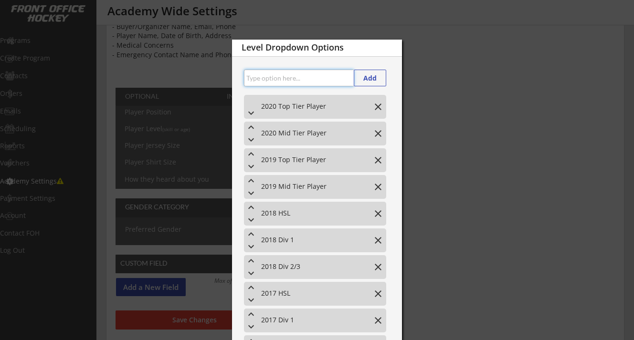
click at [302, 80] on input "input" at bounding box center [299, 78] width 110 height 17
type input "2014 AAA"
click at [361, 78] on button "Add" at bounding box center [370, 78] width 32 height 17
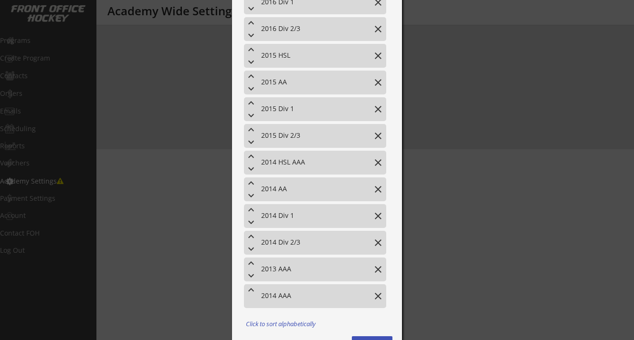
scroll to position [542, 0]
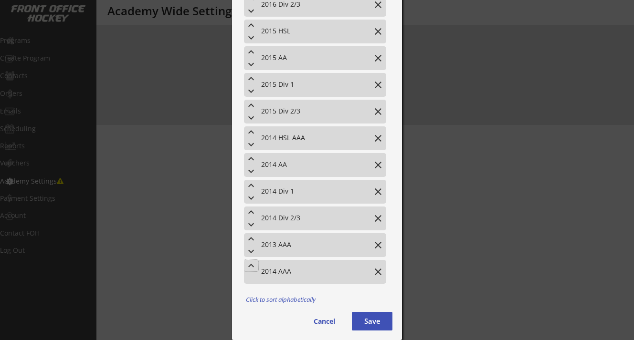
click at [250, 267] on button "keyboard_arrow_up" at bounding box center [251, 265] width 14 height 11
click at [251, 240] on button "keyboard_arrow_up" at bounding box center [251, 238] width 14 height 11
click at [252, 213] on button "keyboard_arrow_up" at bounding box center [251, 212] width 14 height 11
click at [252, 185] on button "keyboard_arrow_up" at bounding box center [251, 185] width 14 height 11
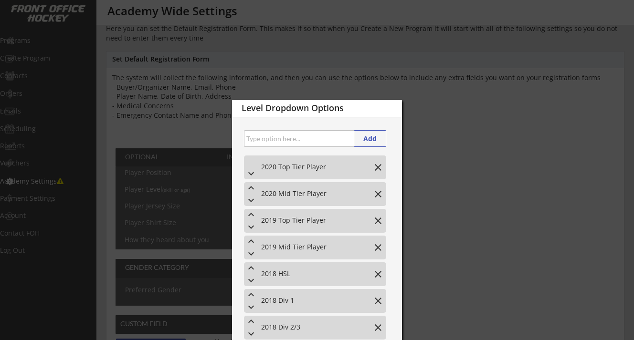
scroll to position [0, 0]
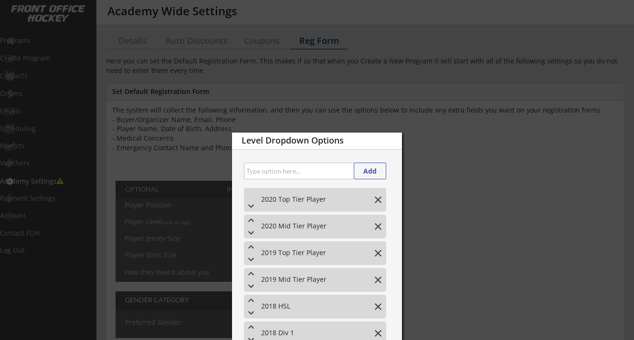
click at [286, 176] on input "input" at bounding box center [299, 171] width 110 height 17
type input "2013 HSL AAA"
click at [371, 169] on button "Add" at bounding box center [370, 171] width 32 height 17
click at [320, 172] on input "input" at bounding box center [299, 171] width 110 height 17
type input "2013 HSL"
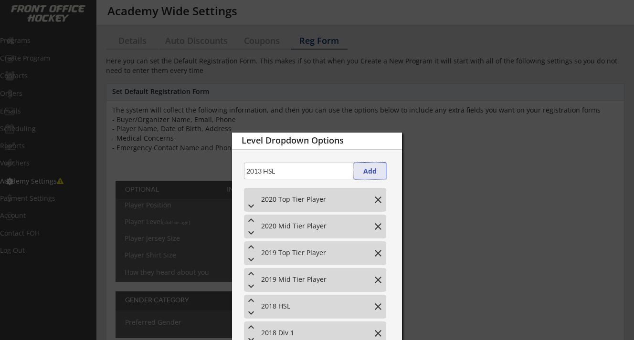
click at [367, 173] on button "Add" at bounding box center [370, 171] width 32 height 17
click at [328, 173] on input "input" at bounding box center [299, 171] width 110 height 17
type input "2013 AA"
click at [377, 170] on button "Add" at bounding box center [370, 171] width 32 height 17
click at [331, 169] on input "input" at bounding box center [299, 171] width 110 height 17
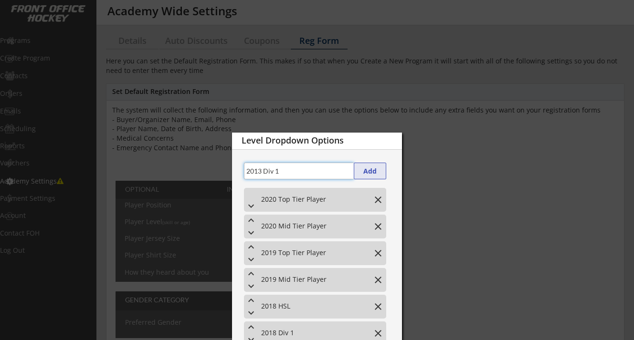
type input "2013 Div 1"
click at [368, 168] on button "Add" at bounding box center [370, 171] width 32 height 17
click at [331, 169] on input "input" at bounding box center [299, 171] width 110 height 17
type input "2013 Div 2/3"
click at [381, 172] on button "Add" at bounding box center [370, 171] width 32 height 17
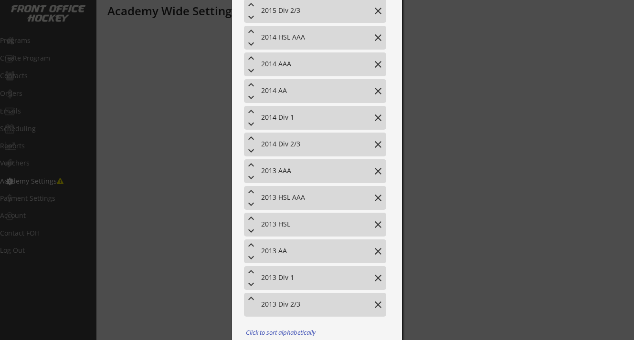
scroll to position [641, 0]
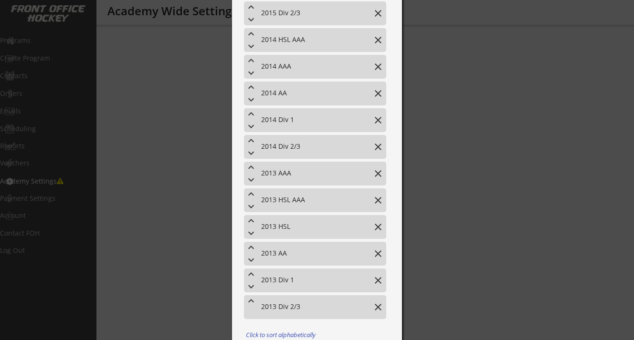
click at [251, 193] on button "keyboard_arrow_up" at bounding box center [251, 193] width 14 height 11
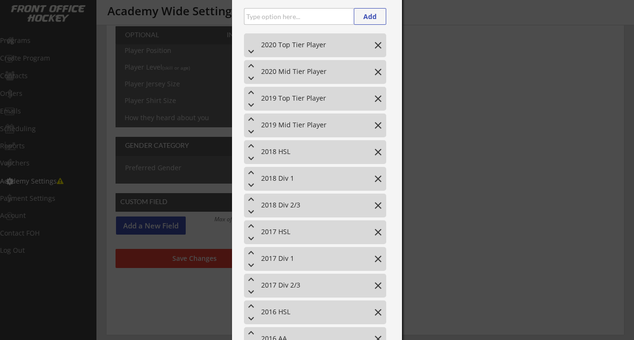
scroll to position [67, 0]
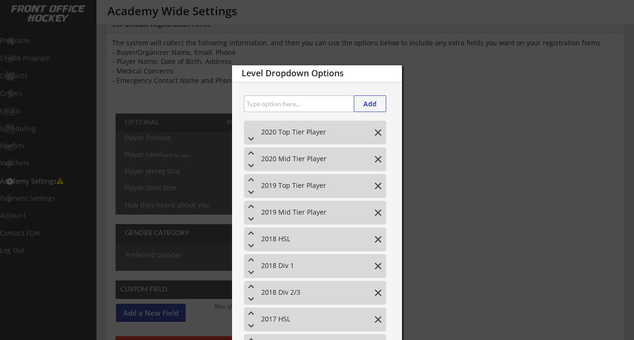
click at [288, 104] on input "input" at bounding box center [299, 103] width 110 height 17
type input "2014 HSL"
click at [368, 103] on button "Add" at bounding box center [370, 103] width 32 height 17
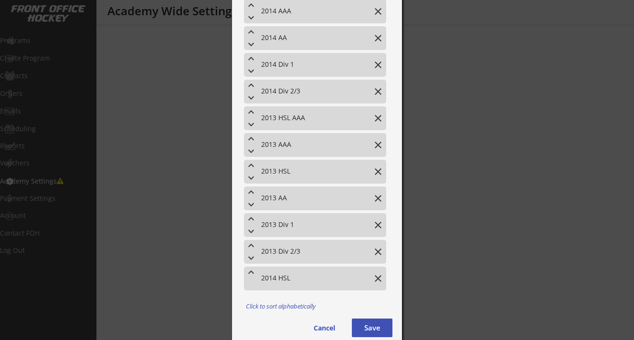
scroll to position [695, 0]
click at [250, 273] on button "keyboard_arrow_up" at bounding box center [251, 273] width 14 height 11
click at [251, 246] on button "keyboard_arrow_up" at bounding box center [251, 246] width 14 height 11
click at [252, 220] on button "keyboard_arrow_up" at bounding box center [251, 219] width 14 height 11
click at [253, 192] on button "keyboard_arrow_up" at bounding box center [251, 193] width 14 height 11
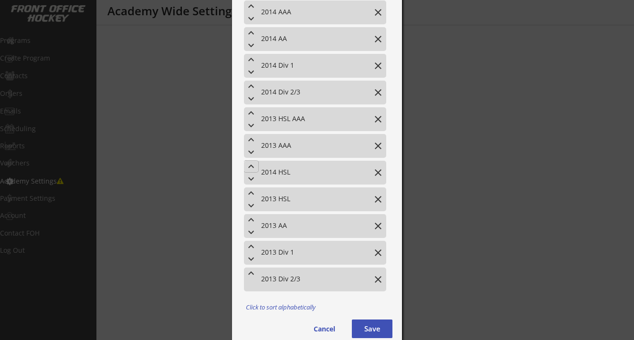
click at [252, 167] on button "keyboard_arrow_up" at bounding box center [251, 166] width 14 height 11
click at [252, 139] on button "keyboard_arrow_up" at bounding box center [251, 139] width 14 height 11
click at [252, 113] on button "keyboard_arrow_up" at bounding box center [251, 112] width 14 height 11
click at [251, 86] on button "keyboard_arrow_up" at bounding box center [251, 86] width 14 height 11
click at [250, 58] on button "keyboard_arrow_up" at bounding box center [251, 59] width 14 height 11
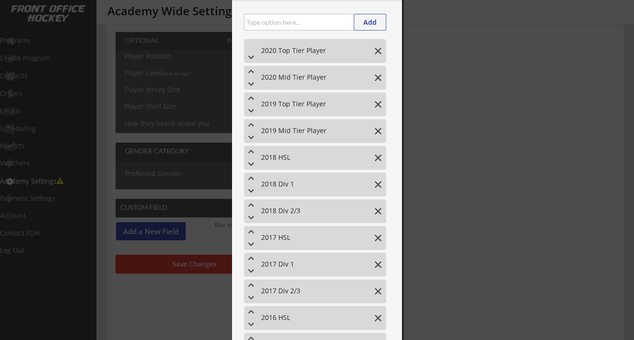
scroll to position [0, 0]
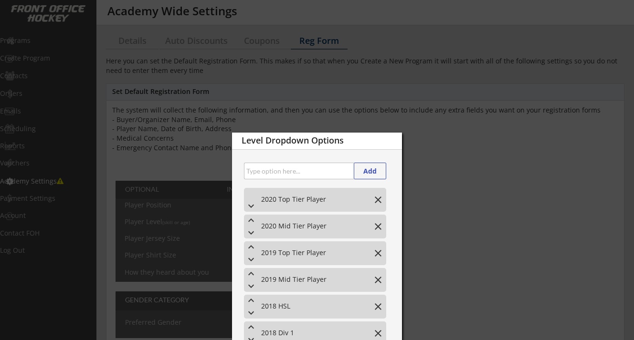
click at [271, 177] on input "input" at bounding box center [299, 171] width 110 height 17
type input "2012 AAA"
click at [366, 172] on button "Add" at bounding box center [370, 171] width 32 height 17
click at [328, 172] on input "input" at bounding box center [299, 171] width 110 height 17
type input "2012 AA"
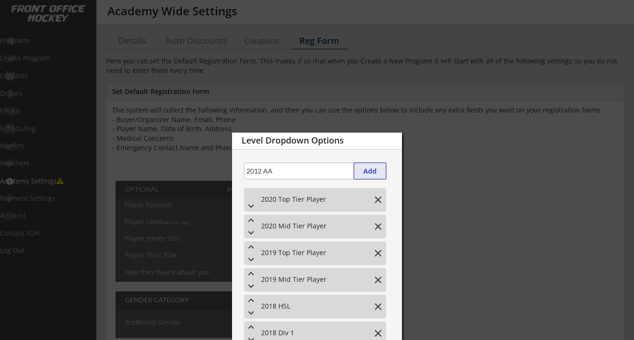
click at [371, 168] on button "Add" at bounding box center [370, 171] width 32 height 17
click at [325, 168] on input "input" at bounding box center [299, 171] width 110 height 17
type input "2012 Div 1"
click at [369, 168] on button "Add" at bounding box center [370, 171] width 32 height 17
click at [322, 169] on input "input" at bounding box center [299, 171] width 110 height 17
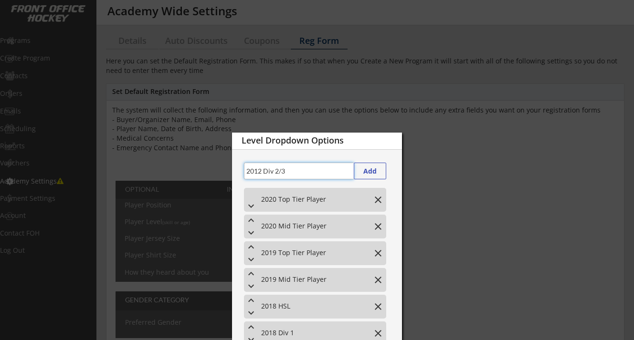
click at [334, 172] on input "input" at bounding box center [299, 171] width 110 height 17
type input "2012 Div 2/3"
click at [370, 173] on button "Add" at bounding box center [370, 171] width 32 height 17
click at [331, 173] on input "input" at bounding box center [299, 171] width 110 height 17
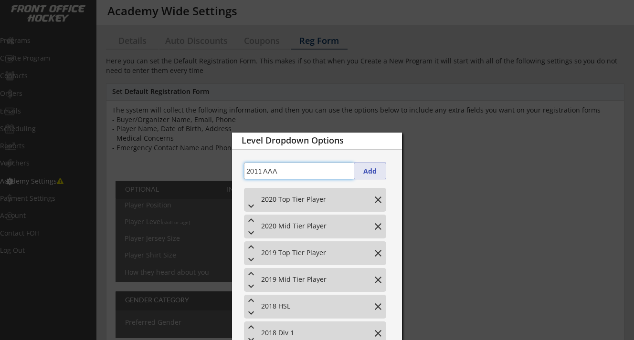
type input "2011 AAA"
click at [360, 170] on button "Add" at bounding box center [370, 171] width 32 height 17
click at [334, 171] on input "input" at bounding box center [299, 171] width 110 height 17
type input "2011 AA"
click at [370, 169] on button "Add" at bounding box center [370, 171] width 32 height 17
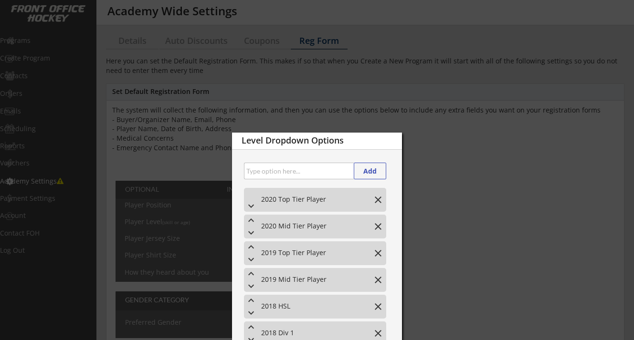
click at [322, 170] on input "input" at bounding box center [299, 171] width 110 height 17
type input "2011 Div 1"
click at [370, 170] on button "Add" at bounding box center [370, 171] width 32 height 17
click at [330, 174] on input "input" at bounding box center [299, 171] width 110 height 17
type input "2011 Div 2/3"
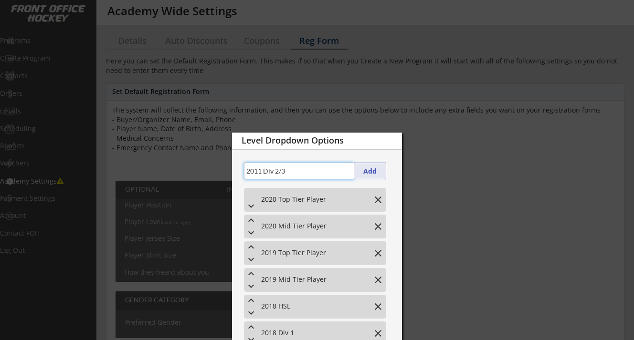
click at [374, 174] on button "Add" at bounding box center [370, 171] width 32 height 17
click at [309, 173] on input "input" at bounding box center [299, 171] width 110 height 17
type input "2010 AAA"
click at [365, 173] on button "Add" at bounding box center [370, 171] width 32 height 17
click at [342, 173] on input "input" at bounding box center [299, 171] width 110 height 17
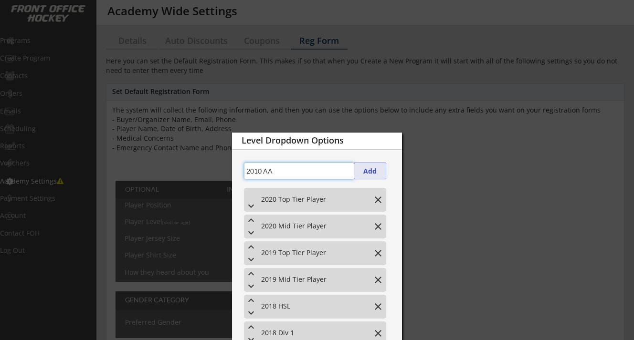
type input "2010 AA"
click at [373, 172] on button "Add" at bounding box center [370, 171] width 32 height 17
click at [329, 174] on input "input" at bounding box center [299, 171] width 110 height 17
type input "2010 Div 1"
click at [364, 174] on button "Add" at bounding box center [370, 171] width 32 height 17
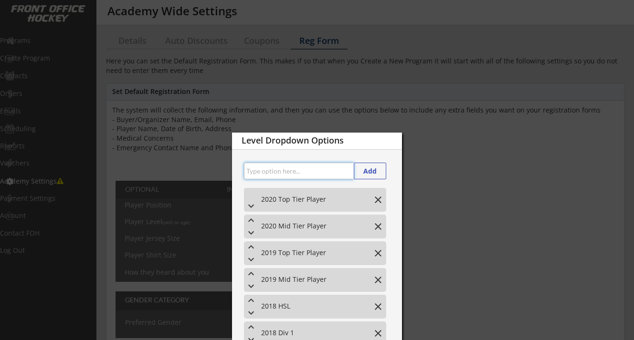
click at [334, 173] on input "input" at bounding box center [299, 171] width 110 height 17
type input "2009 AAA"
click at [369, 168] on button "Add" at bounding box center [370, 171] width 32 height 17
click at [345, 168] on input "input" at bounding box center [299, 171] width 110 height 17
type input "2009 AA"
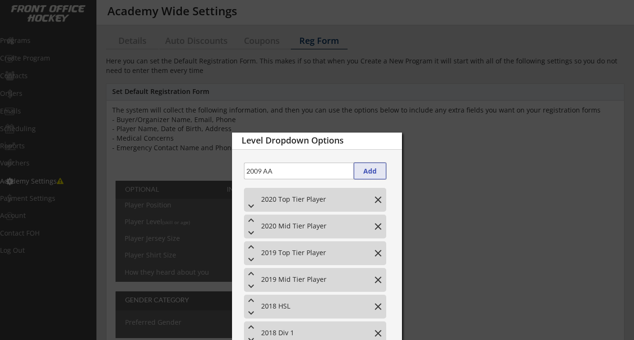
click at [375, 171] on button "Add" at bounding box center [370, 171] width 32 height 17
click at [334, 172] on input "input" at bounding box center [299, 171] width 110 height 17
type input "2009 Div 1"
click at [376, 170] on button "Add" at bounding box center [370, 171] width 32 height 17
click at [330, 169] on input "input" at bounding box center [299, 171] width 110 height 17
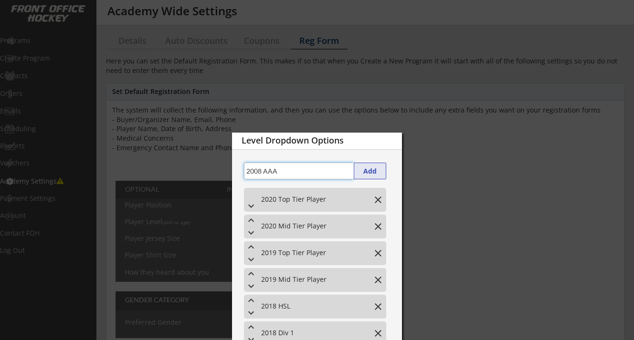
type input "2008 AAA"
click at [379, 168] on button "Add" at bounding box center [370, 171] width 32 height 17
click at [327, 171] on input "input" at bounding box center [299, 171] width 110 height 17
click at [347, 167] on input "input" at bounding box center [299, 171] width 110 height 17
type input "2008 AA"
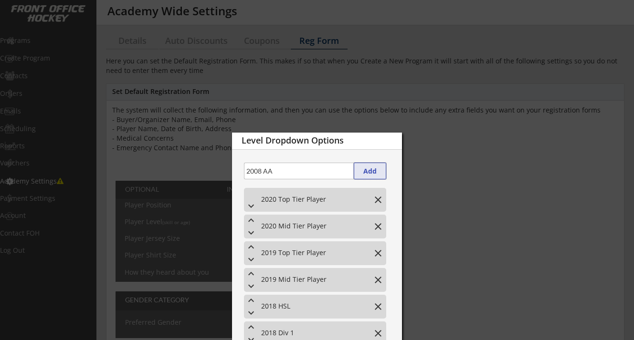
click at [358, 169] on button "Add" at bounding box center [370, 171] width 32 height 17
click at [335, 169] on input "input" at bounding box center [299, 171] width 110 height 17
type input "2008 Div 1"
click at [368, 170] on button "Add" at bounding box center [370, 171] width 32 height 17
click at [333, 172] on input "input" at bounding box center [299, 171] width 110 height 17
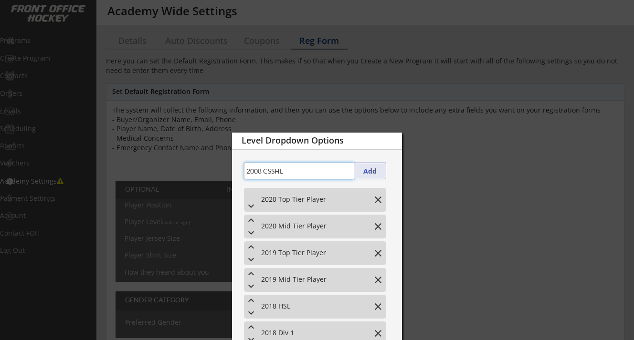
type input "2008 CSSHL"
click at [368, 170] on button "Add" at bounding box center [370, 171] width 32 height 17
click at [315, 170] on input "input" at bounding box center [299, 171] width 110 height 17
type input "2009 CSSHL"
click at [363, 172] on button "Add" at bounding box center [370, 171] width 32 height 17
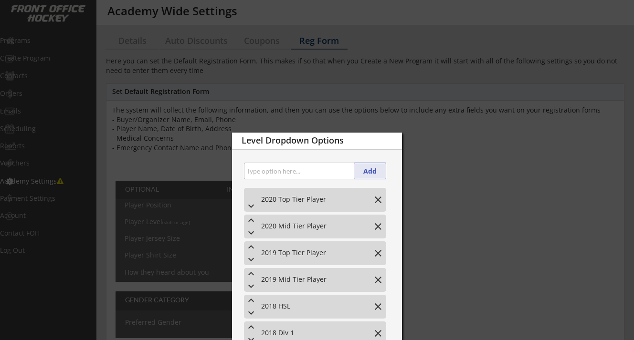
click at [334, 173] on input "input" at bounding box center [299, 171] width 110 height 17
type input "2010 CSSHL"
click at [367, 167] on button "Add" at bounding box center [370, 171] width 32 height 17
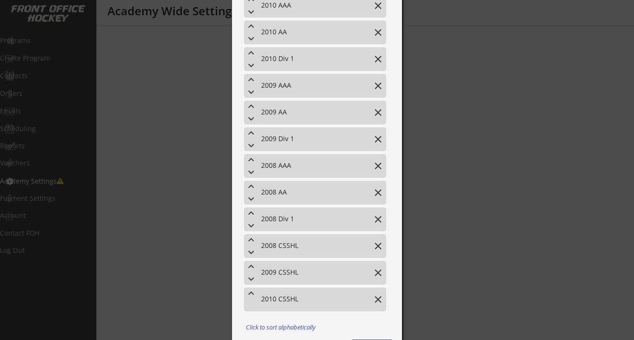
scroll to position [1237, 0]
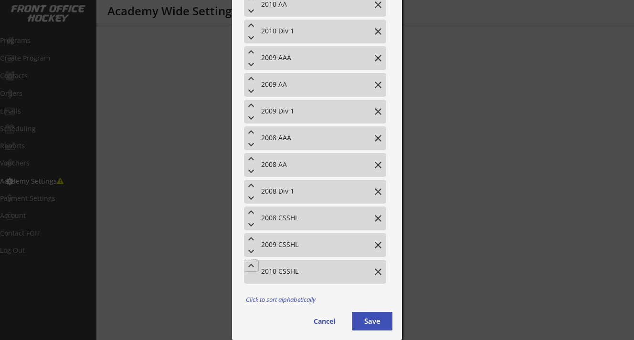
click at [250, 266] on button "keyboard_arrow_up" at bounding box center [251, 265] width 14 height 11
click at [250, 240] on button "keyboard_arrow_up" at bounding box center [251, 238] width 14 height 11
click at [250, 213] on button "keyboard_arrow_up" at bounding box center [251, 212] width 14 height 11
click at [252, 186] on button "keyboard_arrow_up" at bounding box center [251, 185] width 14 height 11
click at [253, 161] on button "keyboard_arrow_up" at bounding box center [251, 158] width 14 height 11
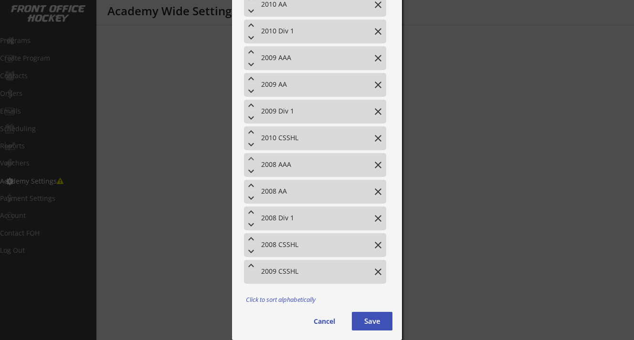
click at [251, 132] on button "keyboard_arrow_up" at bounding box center [251, 131] width 14 height 11
click at [251, 105] on button "keyboard_arrow_up" at bounding box center [251, 105] width 14 height 11
click at [251, 79] on button "keyboard_arrow_up" at bounding box center [251, 78] width 14 height 11
click at [251, 54] on button "keyboard_arrow_up" at bounding box center [251, 51] width 14 height 11
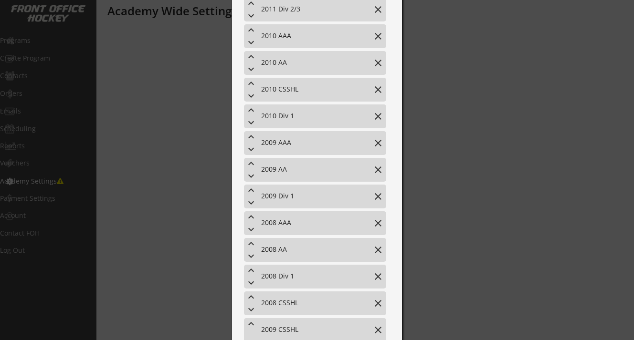
scroll to position [1172, 0]
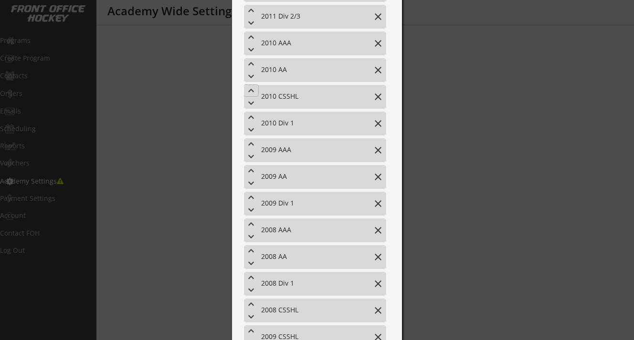
click at [250, 90] on button "keyboard_arrow_up" at bounding box center [251, 90] width 14 height 11
click at [250, 64] on button "keyboard_arrow_up" at bounding box center [251, 63] width 14 height 11
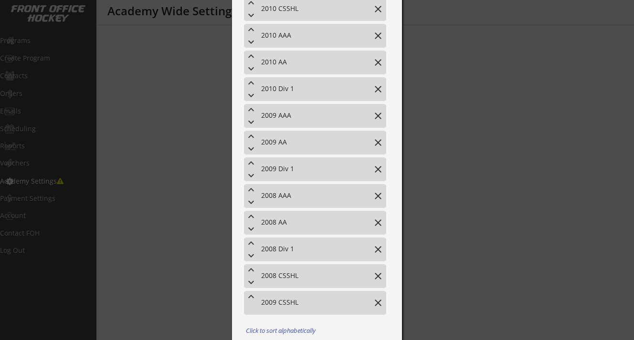
scroll to position [1216, 0]
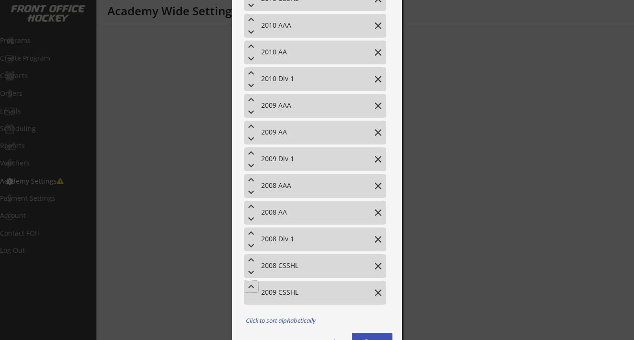
click at [252, 287] on button "keyboard_arrow_up" at bounding box center [251, 286] width 14 height 11
click at [252, 260] on button "keyboard_arrow_up" at bounding box center [251, 259] width 14 height 11
click at [252, 235] on button "keyboard_arrow_up" at bounding box center [251, 233] width 14 height 11
click at [251, 207] on button "keyboard_arrow_up" at bounding box center [251, 206] width 14 height 11
click at [250, 179] on button "keyboard_arrow_up" at bounding box center [251, 179] width 14 height 11
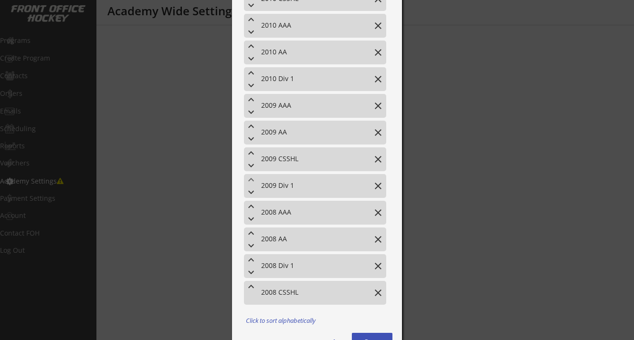
click at [251, 153] on button "keyboard_arrow_up" at bounding box center [251, 152] width 14 height 11
click at [251, 125] on button "keyboard_arrow_up" at bounding box center [251, 126] width 14 height 11
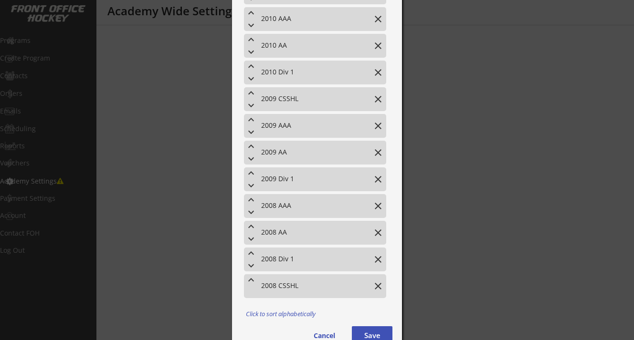
scroll to position [1237, 0]
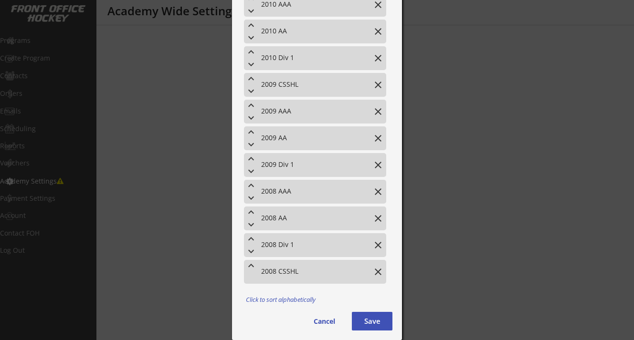
click at [251, 268] on button "keyboard_arrow_up" at bounding box center [251, 265] width 14 height 11
click at [250, 240] on button "keyboard_arrow_up" at bounding box center [251, 238] width 14 height 11
click at [251, 214] on button "keyboard_arrow_up" at bounding box center [251, 212] width 14 height 11
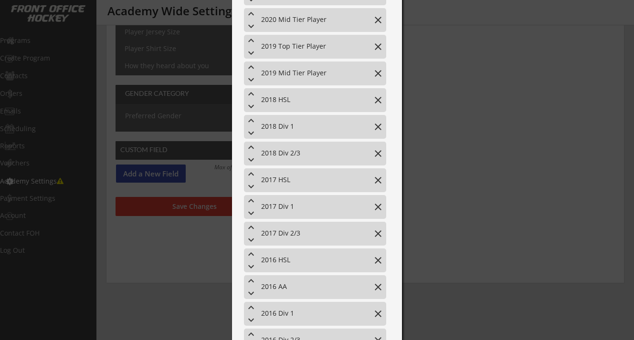
scroll to position [0, 0]
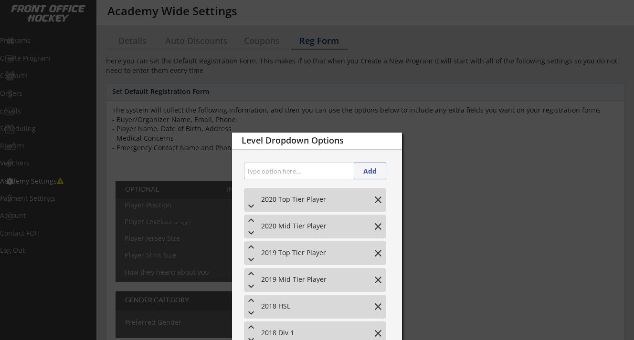
click at [285, 191] on div "keyboard_arrow_down 2020 Top Tier Player close" at bounding box center [315, 200] width 142 height 24
click at [282, 169] on input "input" at bounding box center [299, 171] width 110 height 17
type input "2012 CSSHL"
click at [362, 171] on button "Add" at bounding box center [370, 171] width 32 height 17
click at [333, 171] on input "input" at bounding box center [299, 171] width 110 height 17
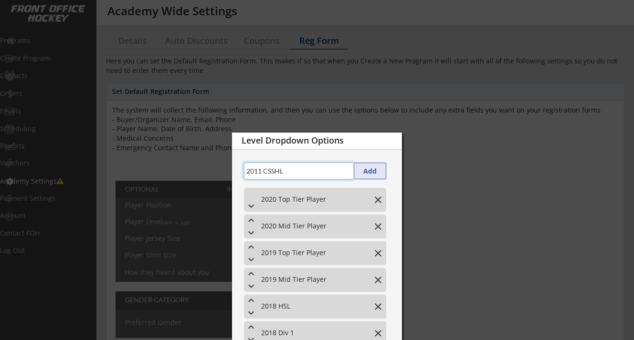
type input "2011 CSSHL"
click at [374, 171] on button "Add" at bounding box center [370, 171] width 32 height 17
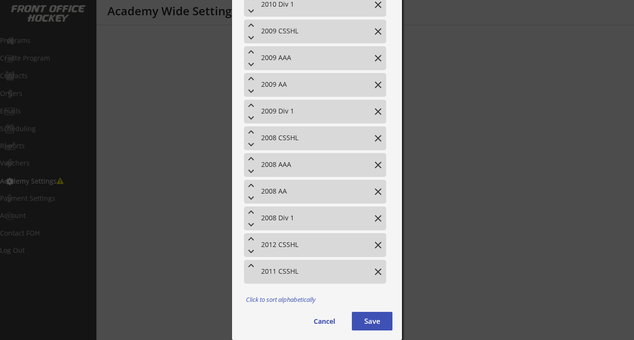
scroll to position [1287, 0]
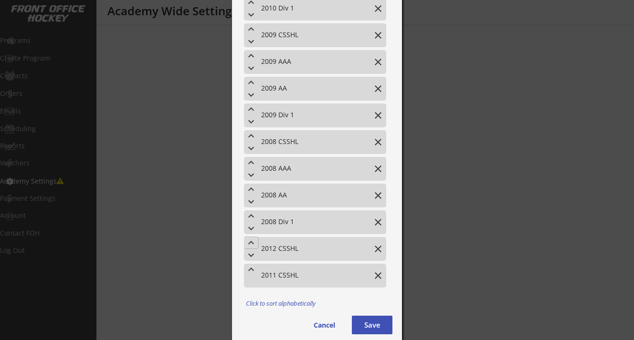
click at [251, 244] on button "keyboard_arrow_up" at bounding box center [251, 242] width 14 height 11
click at [251, 216] on button "keyboard_arrow_up" at bounding box center [251, 215] width 14 height 11
click at [251, 189] on button "keyboard_arrow_up" at bounding box center [251, 189] width 14 height 11
click at [251, 163] on button "keyboard_arrow_up" at bounding box center [251, 162] width 14 height 11
click at [251, 133] on button "keyboard_arrow_up" at bounding box center [251, 135] width 14 height 11
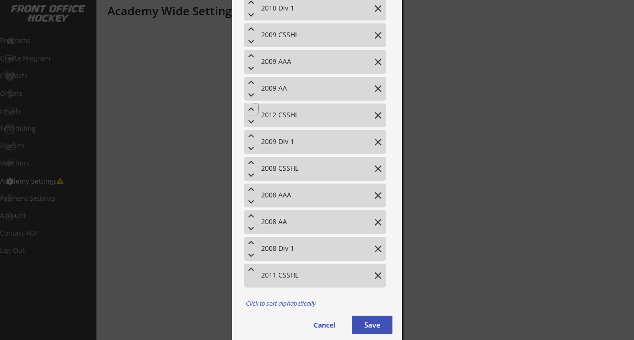
click at [251, 112] on button "keyboard_arrow_up" at bounding box center [251, 109] width 14 height 11
click at [252, 84] on button "keyboard_arrow_up" at bounding box center [251, 82] width 14 height 11
click at [250, 58] on button "keyboard_arrow_up" at bounding box center [251, 55] width 14 height 11
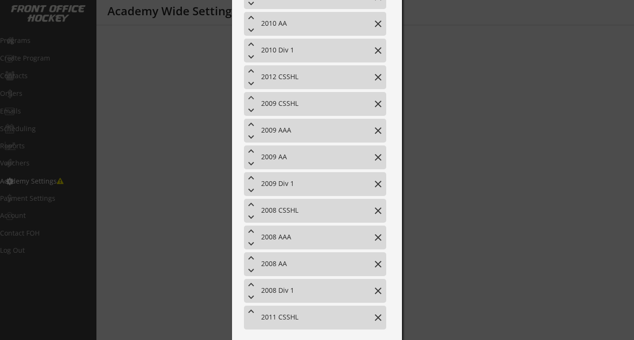
scroll to position [1228, 0]
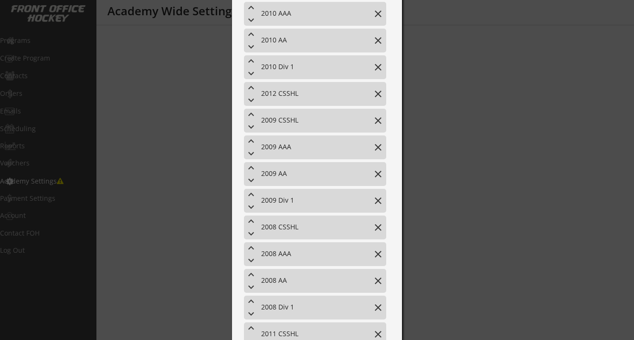
click at [250, 87] on button "keyboard_arrow_up" at bounding box center [251, 87] width 14 height 11
click at [251, 63] on button "keyboard_arrow_up" at bounding box center [251, 60] width 14 height 11
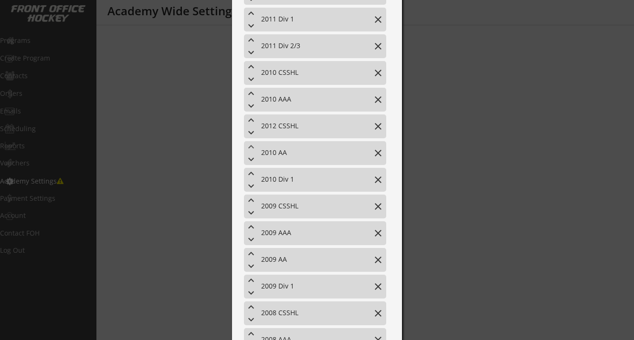
scroll to position [1142, 0]
click at [250, 119] on button "keyboard_arrow_up" at bounding box center [251, 120] width 14 height 11
click at [252, 94] on button "keyboard_arrow_up" at bounding box center [251, 93] width 14 height 11
click at [251, 67] on button "keyboard_arrow_up" at bounding box center [251, 67] width 14 height 11
click at [251, 42] on button "keyboard_arrow_up" at bounding box center [251, 40] width 14 height 11
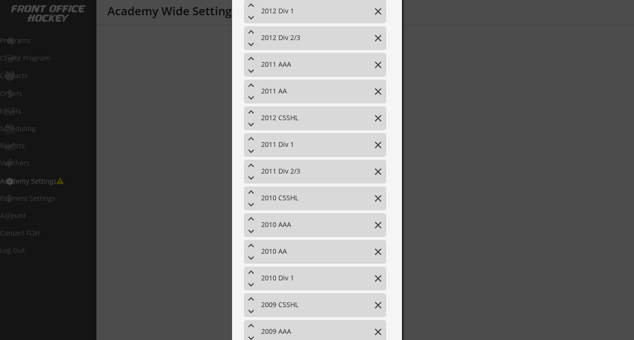
scroll to position [1023, 0]
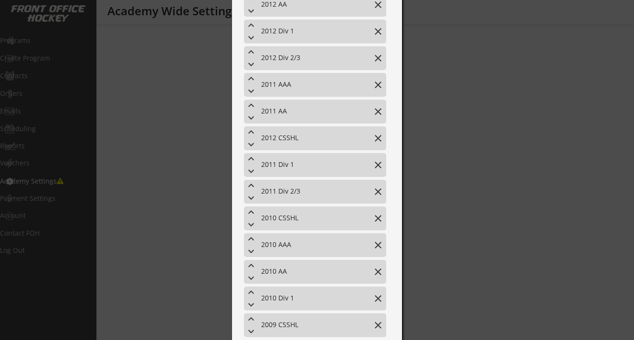
click at [250, 133] on button "keyboard_arrow_up" at bounding box center [251, 131] width 14 height 11
click at [250, 104] on button "keyboard_arrow_up" at bounding box center [251, 105] width 14 height 11
click at [251, 80] on button "keyboard_arrow_up" at bounding box center [251, 78] width 14 height 11
click at [251, 51] on button "keyboard_arrow_up" at bounding box center [251, 51] width 14 height 11
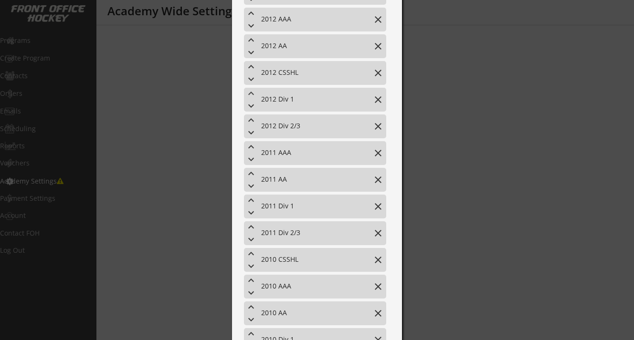
scroll to position [972, 0]
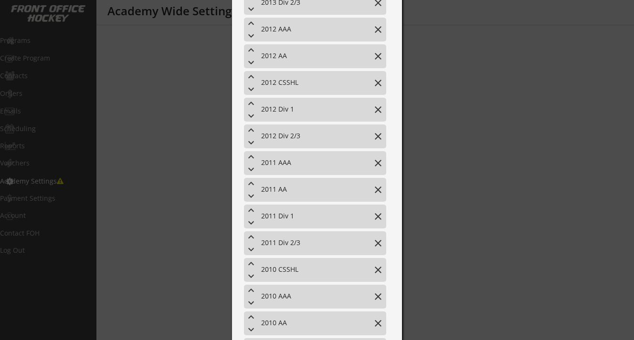
click at [250, 75] on button "keyboard_arrow_up" at bounding box center [251, 76] width 14 height 11
click at [250, 51] on button "keyboard_arrow_up" at bounding box center [251, 49] width 14 height 11
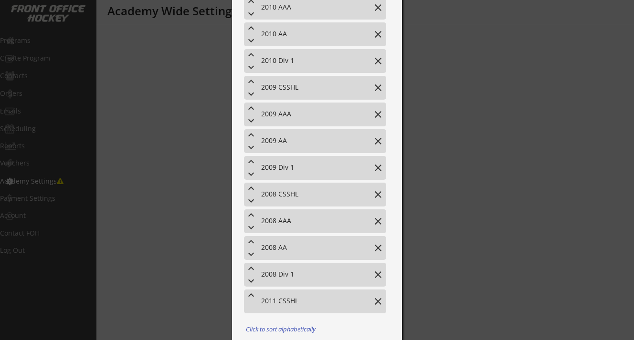
scroll to position [1291, 0]
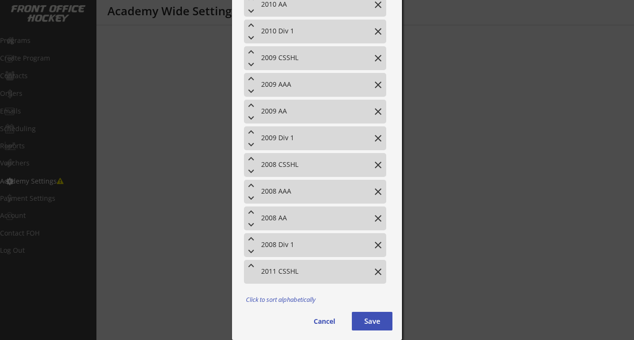
click at [250, 266] on button "keyboard_arrow_up" at bounding box center [251, 265] width 14 height 11
click at [251, 238] on button "keyboard_arrow_up" at bounding box center [251, 238] width 14 height 11
click at [251, 213] on button "keyboard_arrow_up" at bounding box center [251, 212] width 14 height 11
click at [251, 187] on button "keyboard_arrow_up" at bounding box center [251, 185] width 14 height 11
click at [251, 159] on button "keyboard_arrow_up" at bounding box center [251, 158] width 14 height 11
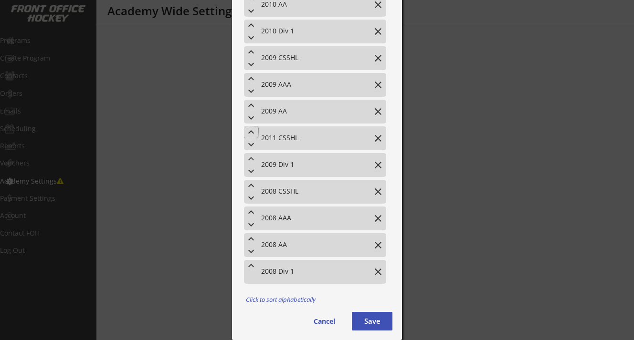
click at [252, 134] on button "keyboard_arrow_up" at bounding box center [251, 131] width 14 height 11
click at [251, 104] on button "keyboard_arrow_up" at bounding box center [251, 105] width 14 height 11
click at [251, 84] on button "keyboard_arrow_up" at bounding box center [251, 78] width 14 height 11
click at [252, 54] on button "keyboard_arrow_up" at bounding box center [251, 51] width 14 height 11
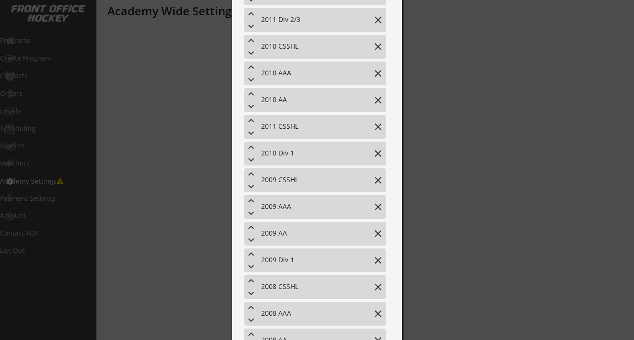
scroll to position [1188, 0]
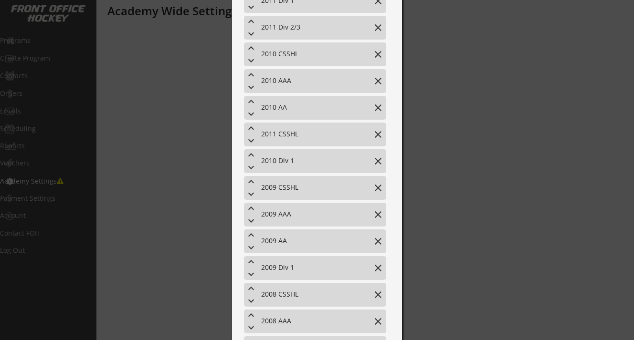
click at [251, 128] on button "keyboard_arrow_up" at bounding box center [251, 128] width 14 height 11
click at [251, 100] on button "keyboard_arrow_up" at bounding box center [251, 101] width 14 height 11
click at [251, 74] on button "keyboard_arrow_up" at bounding box center [251, 74] width 14 height 11
click at [251, 48] on button "keyboard_arrow_up" at bounding box center [251, 47] width 14 height 11
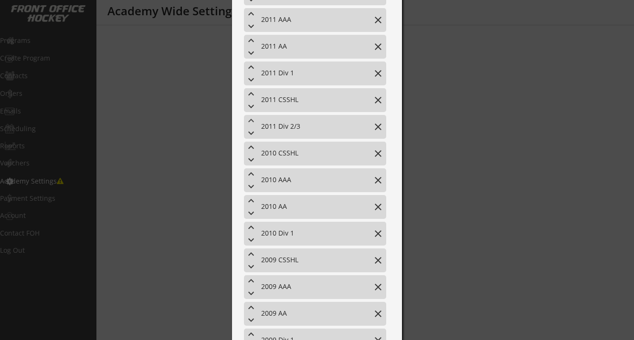
scroll to position [1095, 0]
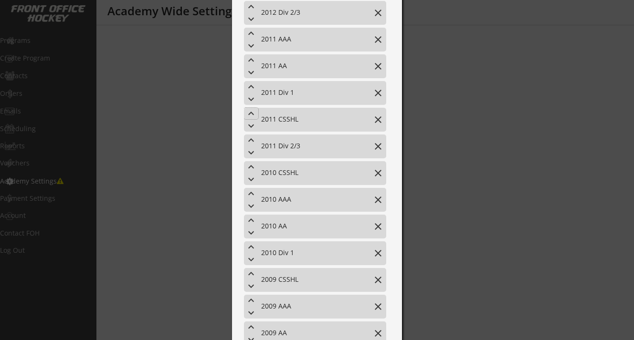
click at [250, 114] on button "keyboard_arrow_up" at bounding box center [251, 113] width 14 height 11
click at [250, 88] on button "keyboard_arrow_up" at bounding box center [251, 86] width 14 height 11
click at [251, 60] on button "keyboard_arrow_up" at bounding box center [251, 59] width 14 height 11
click at [253, 31] on button "keyboard_arrow_up" at bounding box center [251, 33] width 14 height 11
click at [251, 17] on button "keyboard_arrow_down" at bounding box center [251, 18] width 14 height 11
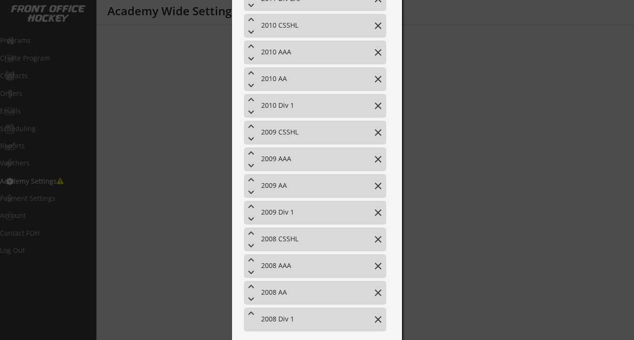
scroll to position [1291, 0]
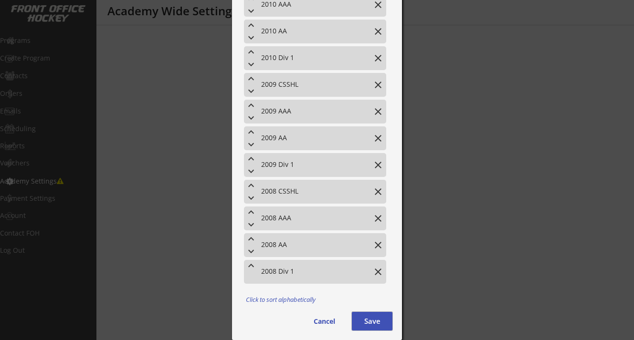
click at [371, 318] on button "Save" at bounding box center [372, 321] width 41 height 19
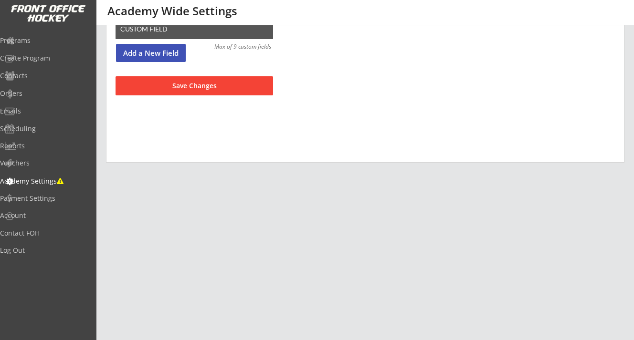
scroll to position [0, 0]
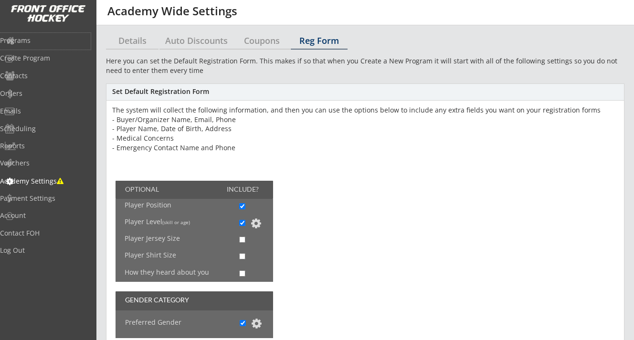
drag, startPoint x: 41, startPoint y: 40, endPoint x: 208, endPoint y: 257, distance: 274.6
click at [205, 256] on body "REVENUE $ Last 30 days REGISTRATIONS 0 Last 30 days CONTACTS 0 New in Last 30 d…" at bounding box center [317, 170] width 634 height 340
click at [322, 251] on div "Set Default Registration Form The system will collect the following information…" at bounding box center [365, 286] width 518 height 407
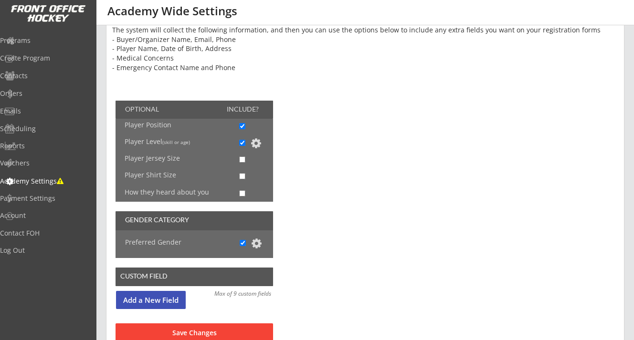
scroll to position [104, 0]
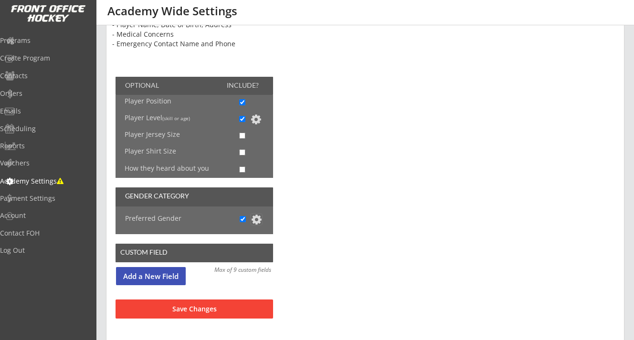
click at [259, 221] on button at bounding box center [255, 219] width 11 height 11
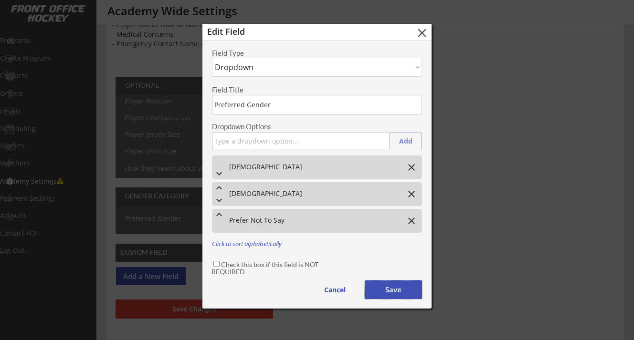
click at [391, 282] on button "Save" at bounding box center [393, 290] width 57 height 19
select select ""PLACEHOLDER_1427118222253""
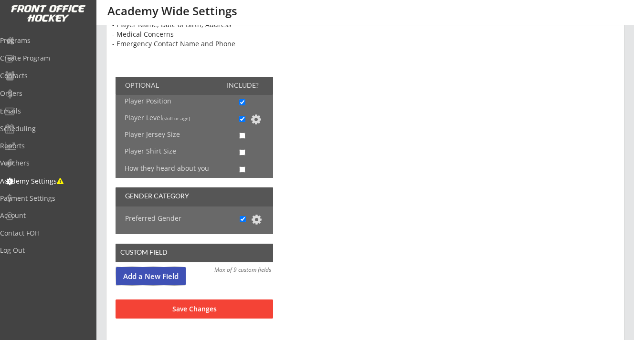
click at [161, 274] on button "Add a New Field" at bounding box center [151, 276] width 70 height 18
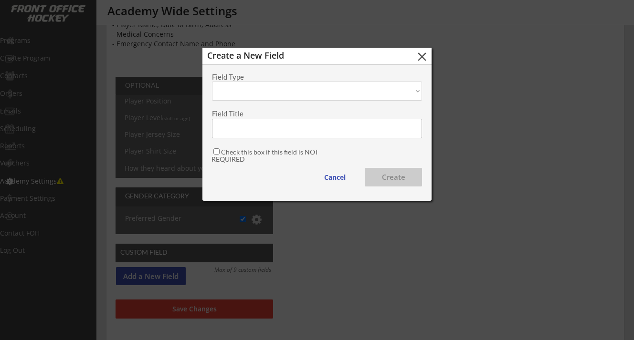
click at [258, 96] on select "Text Yes/No Dropdown" at bounding box center [317, 91] width 210 height 19
click at [212, 82] on select "Text Yes/No Dropdown" at bounding box center [317, 91] width 210 height 19
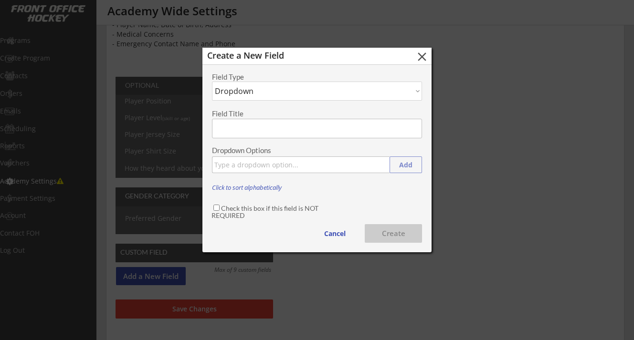
click at [252, 94] on select "Text Yes/No Dropdown" at bounding box center [317, 91] width 210 height 19
select select ""Text""
click at [212, 82] on select "Text Yes/No Dropdown" at bounding box center [317, 91] width 210 height 19
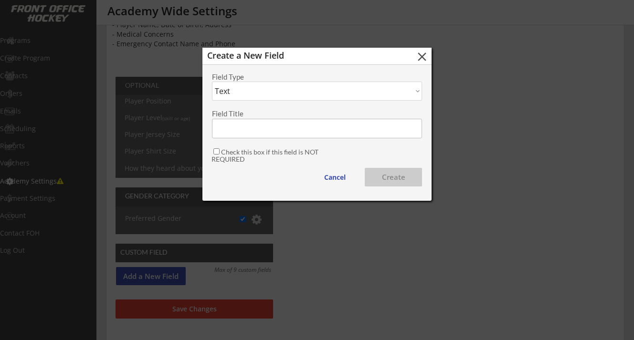
click at [242, 129] on input "input" at bounding box center [317, 129] width 210 height 20
type input "C"
type input "2025/26 Team"
click at [377, 176] on button "Create" at bounding box center [393, 177] width 57 height 19
select select ""PLACEHOLDER_1427118222253""
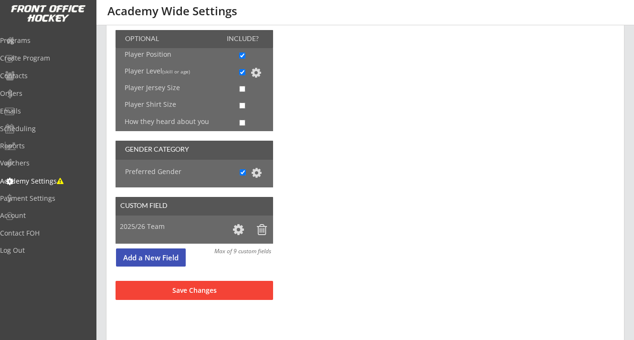
scroll to position [146, 0]
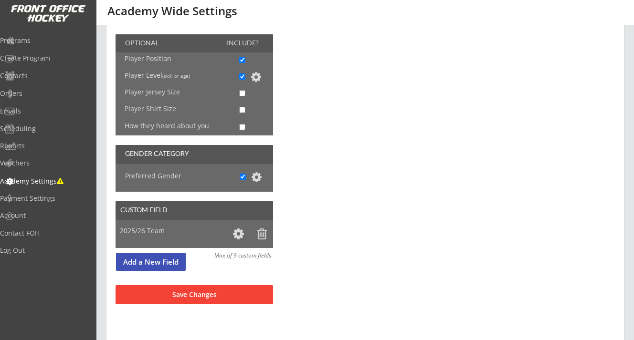
click at [256, 76] on button at bounding box center [255, 76] width 11 height 11
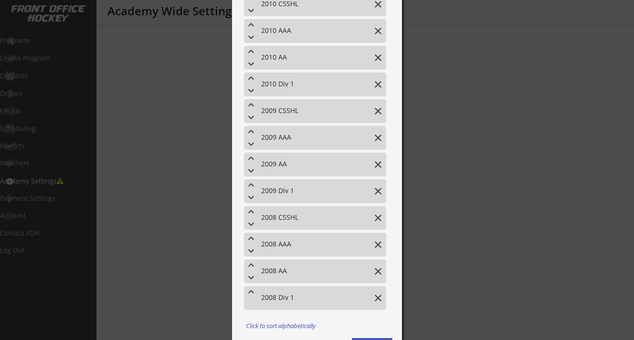
scroll to position [1328, 0]
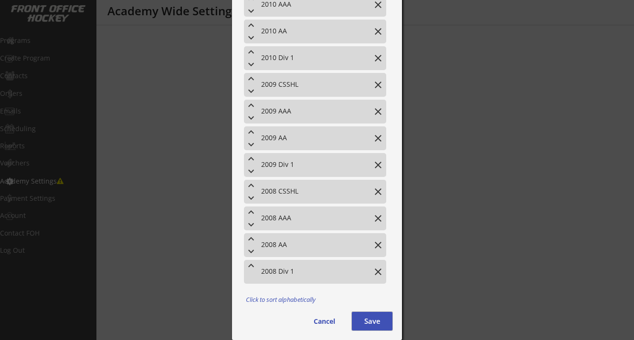
click at [368, 322] on button "Save" at bounding box center [372, 321] width 41 height 19
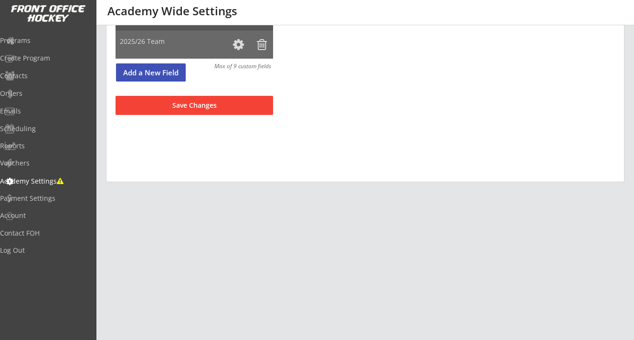
scroll to position [200, 0]
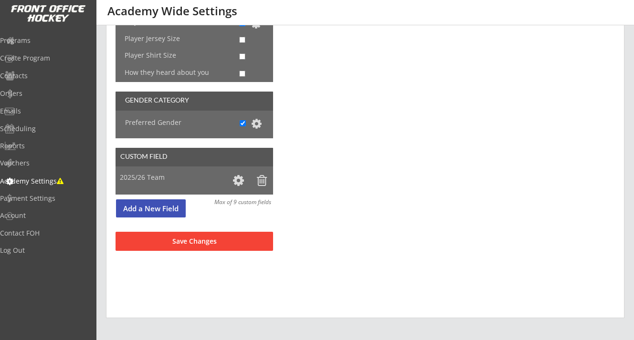
click at [199, 240] on button "Save Changes" at bounding box center [193, 241] width 157 height 19
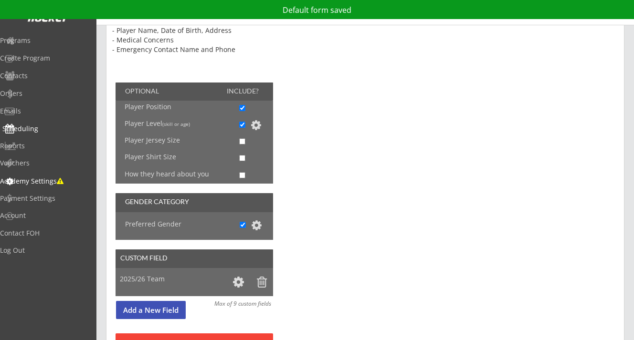
scroll to position [64, 0]
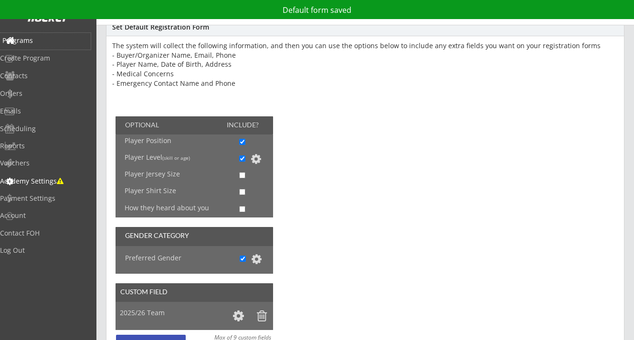
click at [40, 38] on div "Programs" at bounding box center [45, 40] width 86 height 7
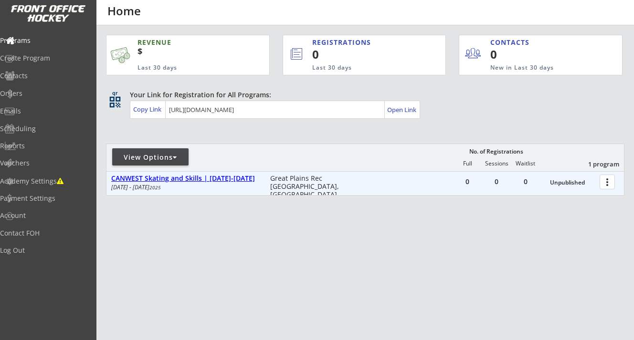
click at [232, 177] on div "CANWEST Skating and Skills | Oct 7-Nov 4" at bounding box center [185, 179] width 149 height 8
click at [607, 183] on div at bounding box center [608, 181] width 17 height 17
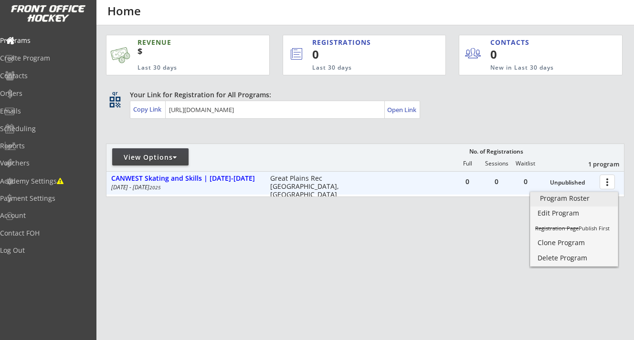
click at [580, 197] on div "Program Roster" at bounding box center [574, 198] width 68 height 7
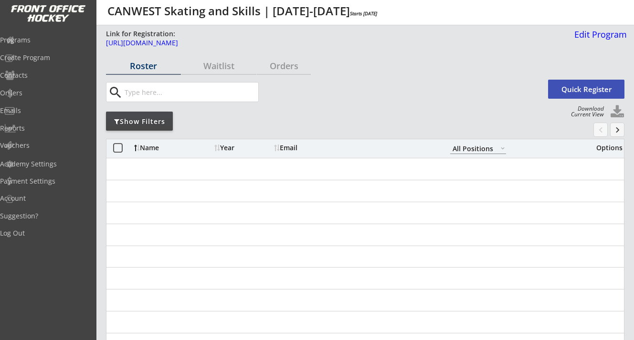
select select ""All Positions""
click at [584, 34] on div "Edit Program" at bounding box center [598, 34] width 56 height 9
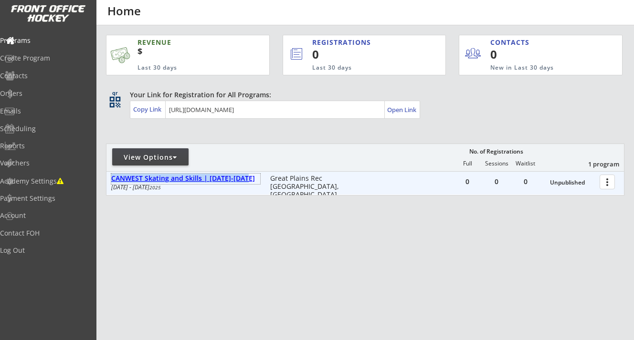
drag, startPoint x: 249, startPoint y: 180, endPoint x: 112, endPoint y: 177, distance: 137.0
click at [112, 177] on div "CANWEST Skating and Skills | [DATE]-[DATE]" at bounding box center [185, 179] width 149 height 8
copy div "CANWEST Skating and Skills | [DATE]-[DATE]"
click at [48, 57] on div "Create Program" at bounding box center [45, 58] width 86 height 7
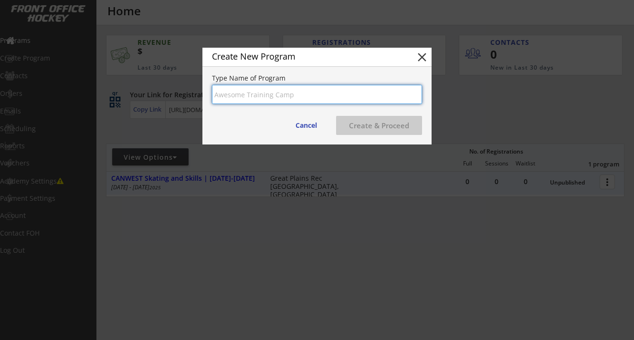
click at [245, 94] on input "input" at bounding box center [317, 94] width 210 height 19
paste input "CANWEST Skating and Skills | [DATE]-[DATE]"
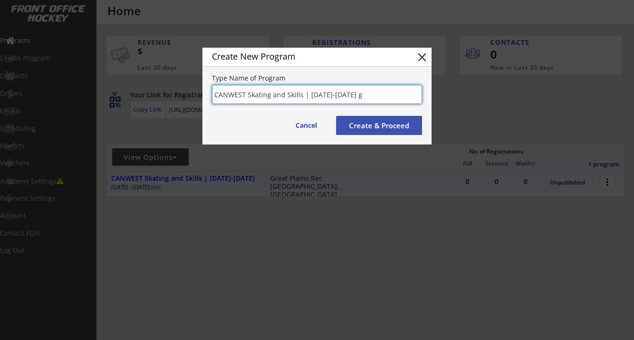
type input "CANWEST Skating and Skills | [DATE]-[DATE] g"
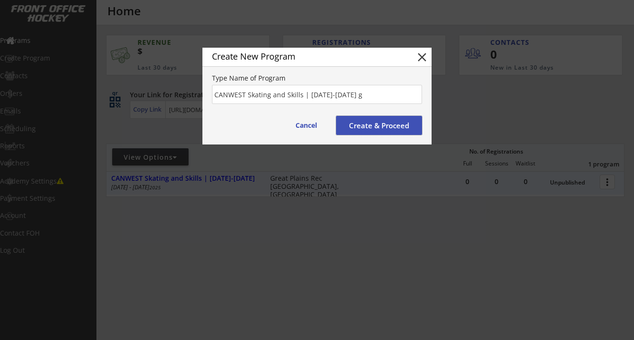
click at [372, 125] on button "Create & Proceed" at bounding box center [379, 125] width 86 height 19
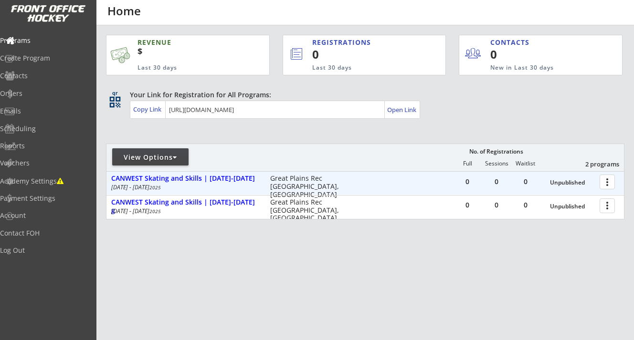
click at [611, 182] on div at bounding box center [608, 181] width 17 height 17
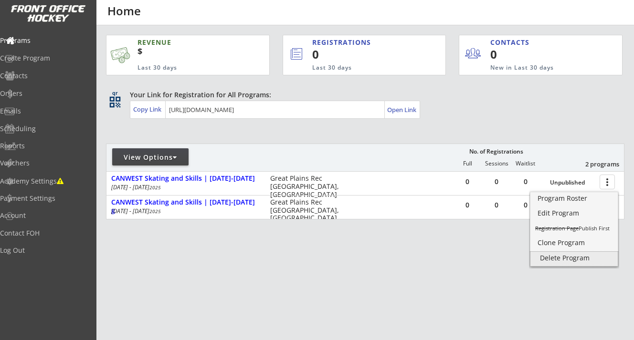
click at [575, 261] on div "Delete Program" at bounding box center [574, 258] width 68 height 7
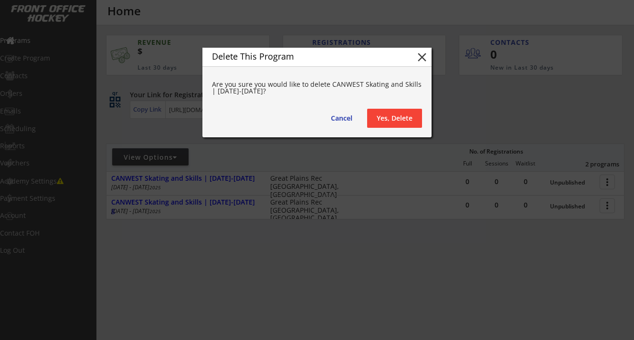
click at [404, 114] on button "Yes, Delete" at bounding box center [394, 118] width 55 height 19
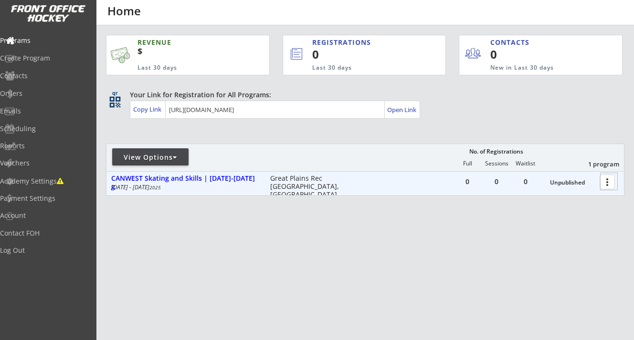
click at [606, 183] on div at bounding box center [608, 181] width 17 height 17
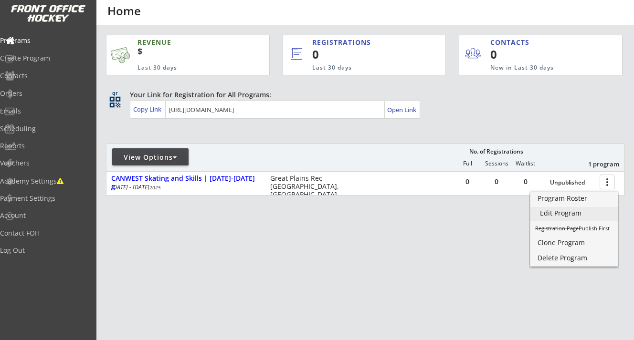
click at [580, 212] on div "Edit Program" at bounding box center [574, 213] width 68 height 7
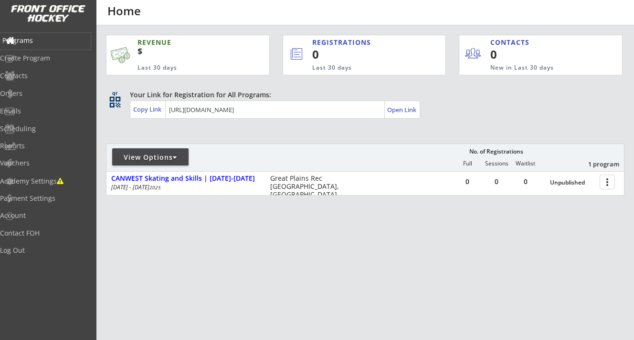
click at [42, 40] on div "Programs" at bounding box center [45, 40] width 86 height 7
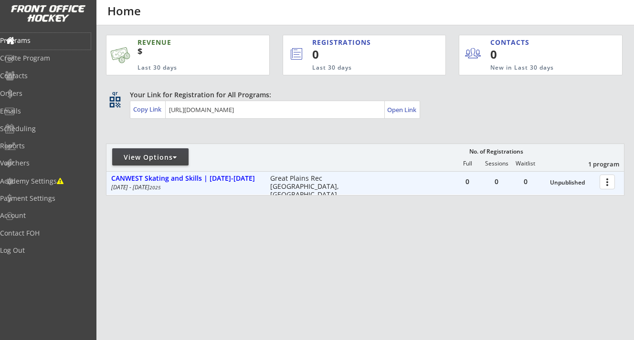
click at [609, 184] on div at bounding box center [608, 181] width 17 height 17
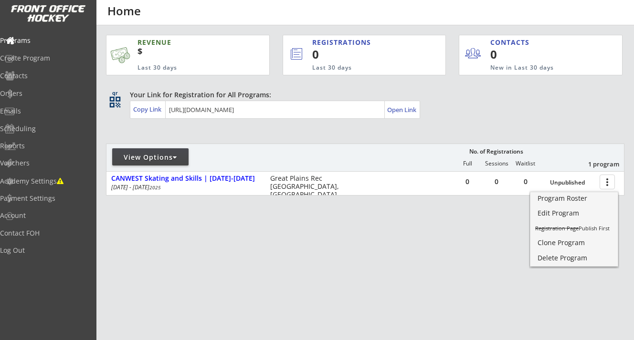
click at [315, 240] on div "REVENUE $ Last 30 days REGISTRATIONS 0 Last 30 days CONTACTS 0 New in Last 30 d…" at bounding box center [365, 160] width 518 height 270
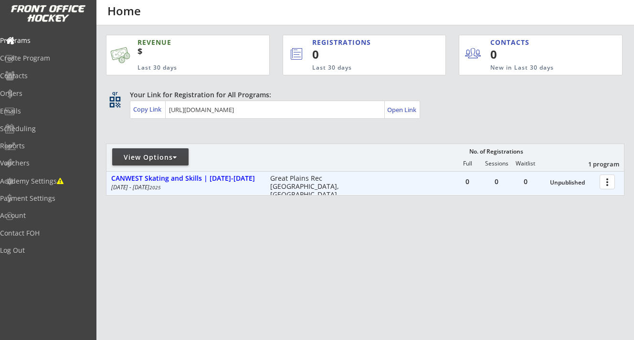
click at [607, 184] on div at bounding box center [608, 181] width 17 height 17
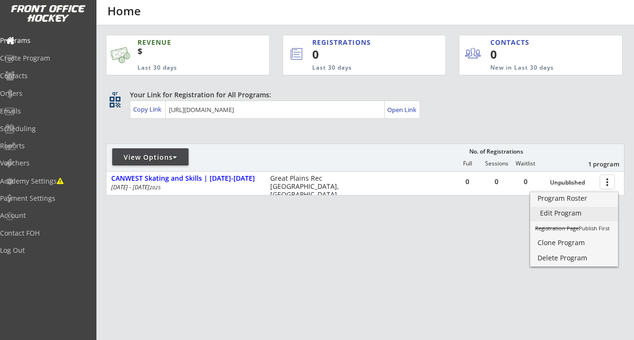
click at [574, 213] on div "Edit Program" at bounding box center [574, 213] width 68 height 7
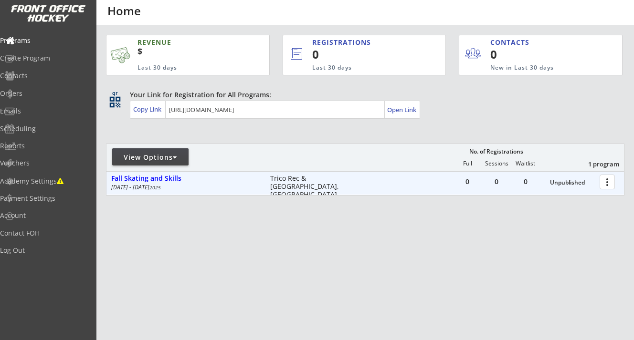
click at [605, 183] on div at bounding box center [608, 181] width 17 height 17
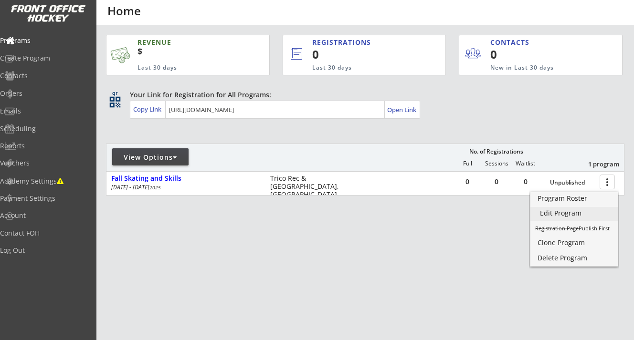
click at [575, 212] on div "Edit Program" at bounding box center [574, 213] width 68 height 7
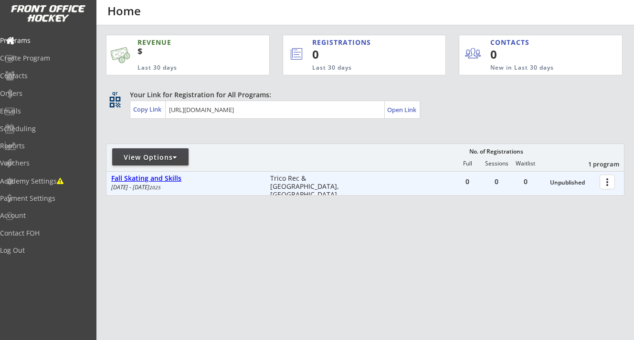
click at [159, 177] on div "Fall Skating and Skills" at bounding box center [185, 179] width 149 height 8
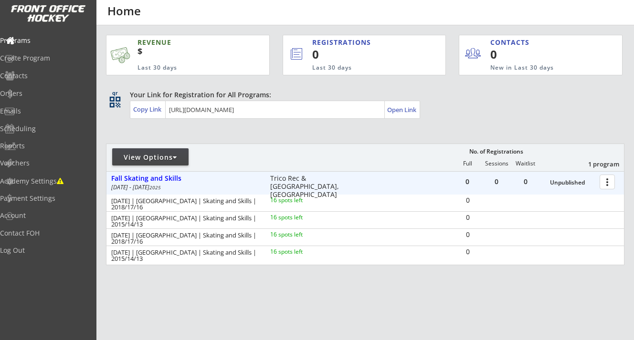
click at [112, 203] on div "[DATE] | [GEOGRAPHIC_DATA] | Skating and Skills | 2018/17/16" at bounding box center [184, 204] width 146 height 12
click at [49, 40] on div "Programs" at bounding box center [45, 40] width 86 height 7
click at [169, 179] on div "Fall Skating and Skills" at bounding box center [185, 179] width 149 height 8
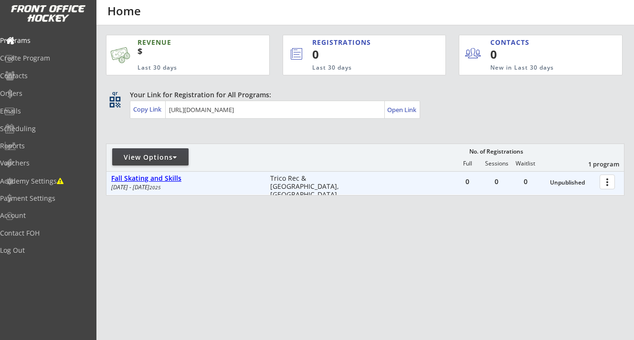
click at [169, 179] on div "Fall Skating and Skills" at bounding box center [185, 179] width 149 height 8
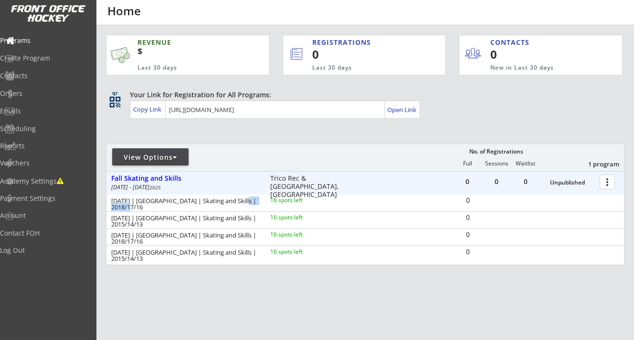
drag, startPoint x: 144, startPoint y: 209, endPoint x: 113, endPoint y: 209, distance: 31.0
click at [113, 209] on div "[DATE] | [GEOGRAPHIC_DATA] | Skating and Skills | 2018/17/16" at bounding box center [184, 204] width 146 height 12
copy div "2018/17/16"
click at [50, 43] on div "Programs" at bounding box center [45, 40] width 86 height 7
click at [605, 187] on div at bounding box center [608, 181] width 17 height 17
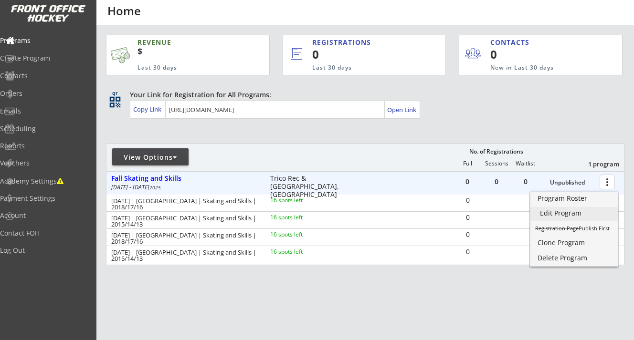
click at [549, 213] on div "Edit Program" at bounding box center [574, 213] width 68 height 7
